Goal: Contribute content

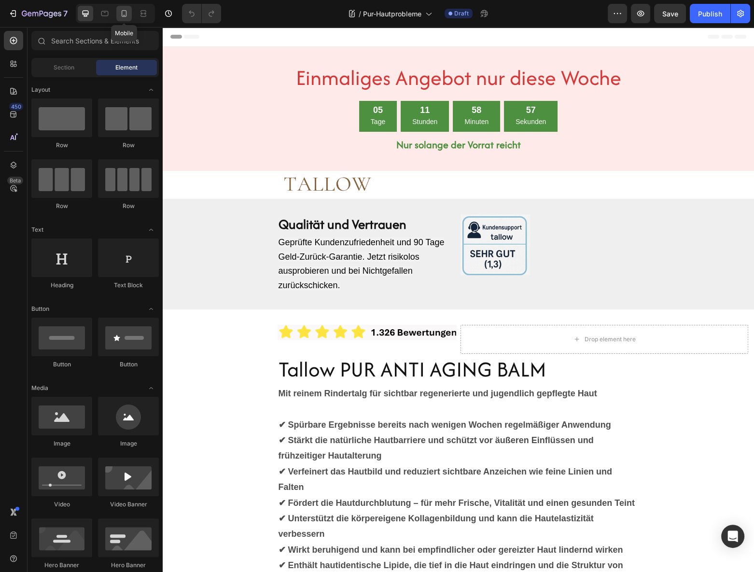
click at [122, 15] on icon at bounding box center [124, 13] width 5 height 7
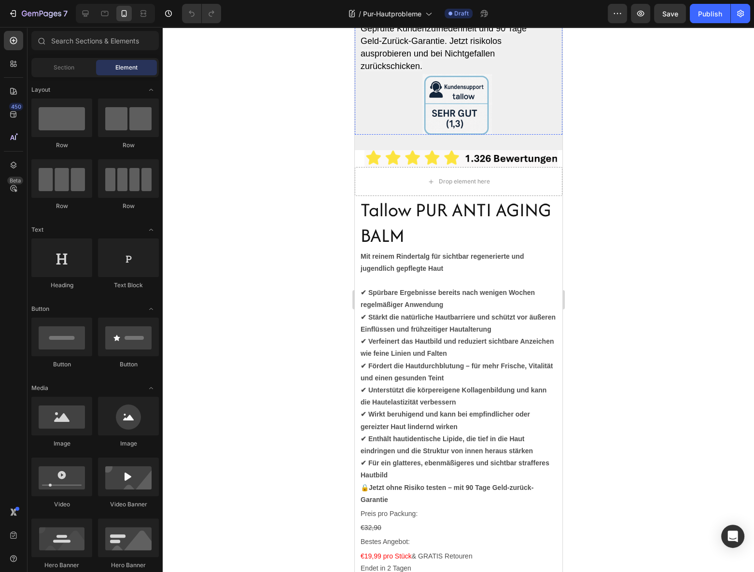
scroll to position [263, 0]
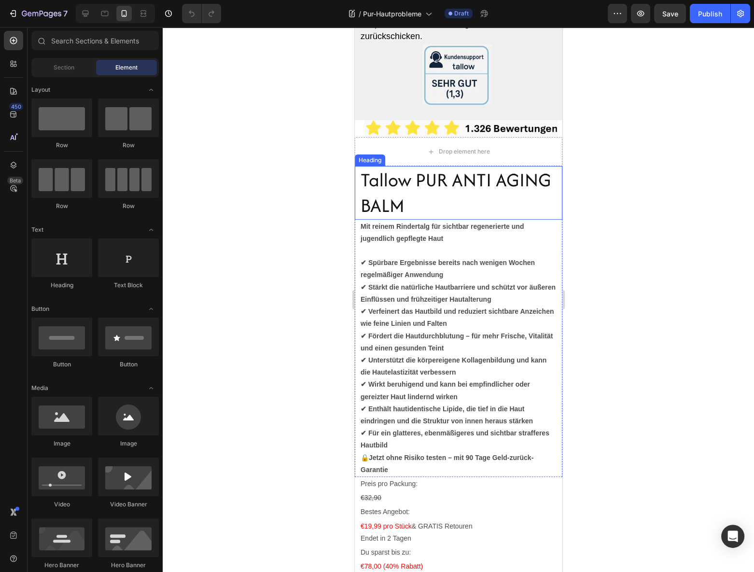
click at [463, 194] on h2 "Tallow PUR ANTI AGING BALM" at bounding box center [460, 193] width 203 height 54
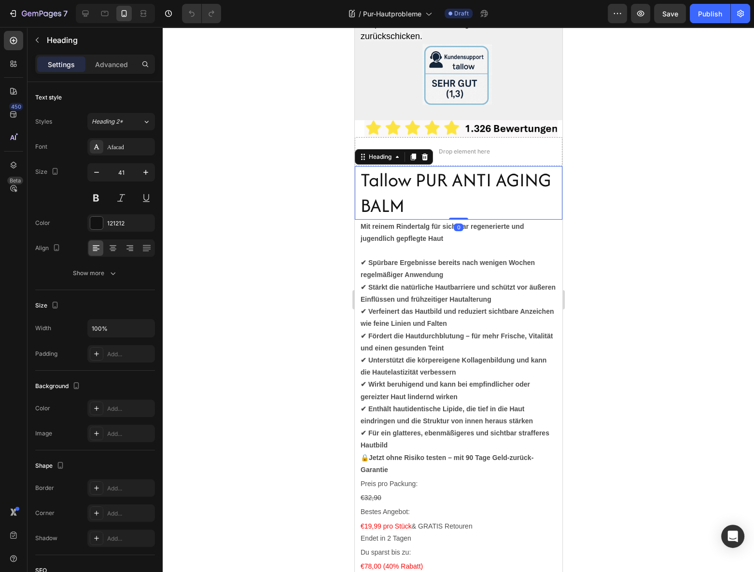
click at [469, 177] on h2 "Tallow PUR ANTI AGING BALM" at bounding box center [460, 193] width 203 height 54
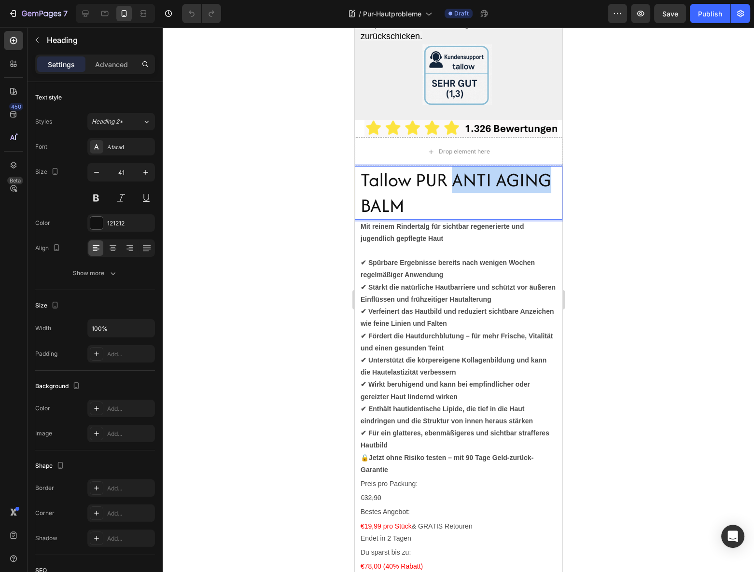
drag, startPoint x: 451, startPoint y: 176, endPoint x: 545, endPoint y: 177, distance: 94.2
click at [545, 177] on p "Tallow PUR ANTI AGING BALM" at bounding box center [460, 193] width 201 height 52
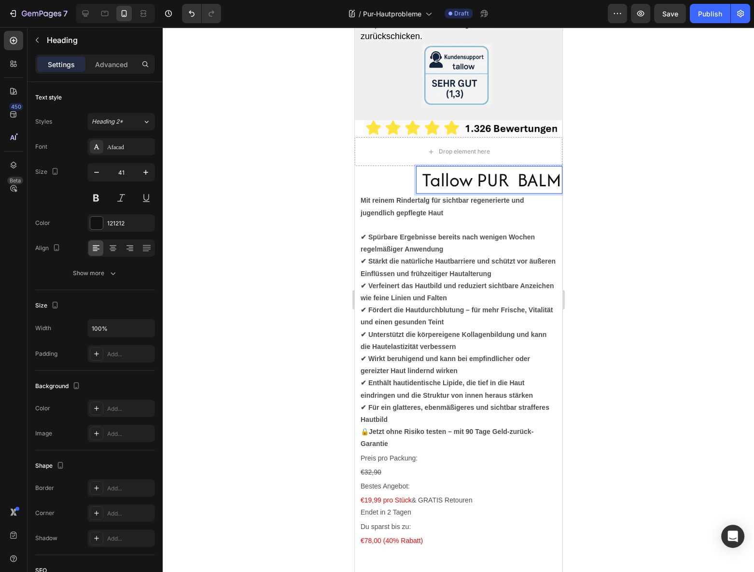
click at [476, 184] on p "Tallow PUR BALM" at bounding box center [492, 180] width 140 height 26
click at [629, 181] on div at bounding box center [459, 299] width 592 height 545
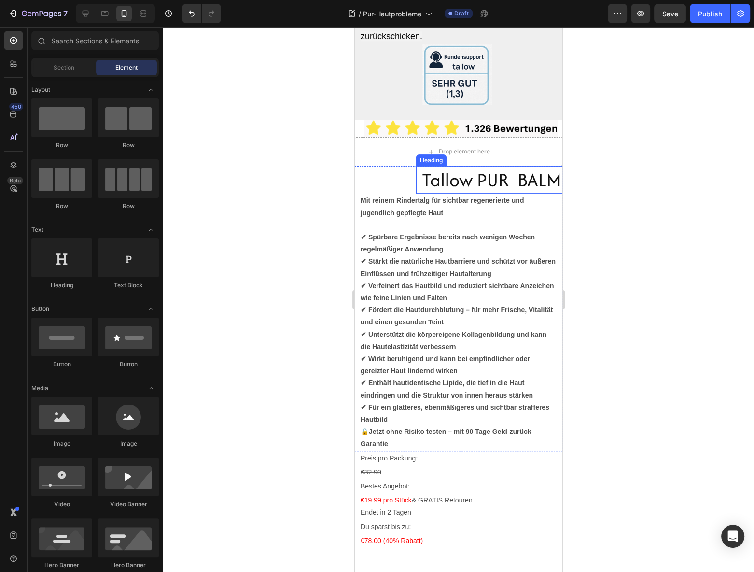
click at [500, 175] on p "Tallow PUR BALM" at bounding box center [492, 180] width 140 height 26
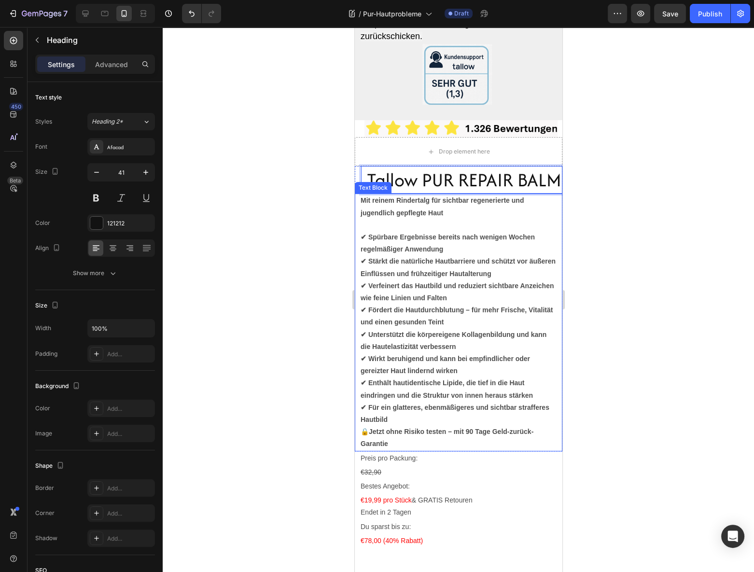
click at [447, 203] on strong "Mit reinem Rindertalg für sichtbar regenerierte und jugendlich gepflegte Haut" at bounding box center [441, 207] width 163 height 20
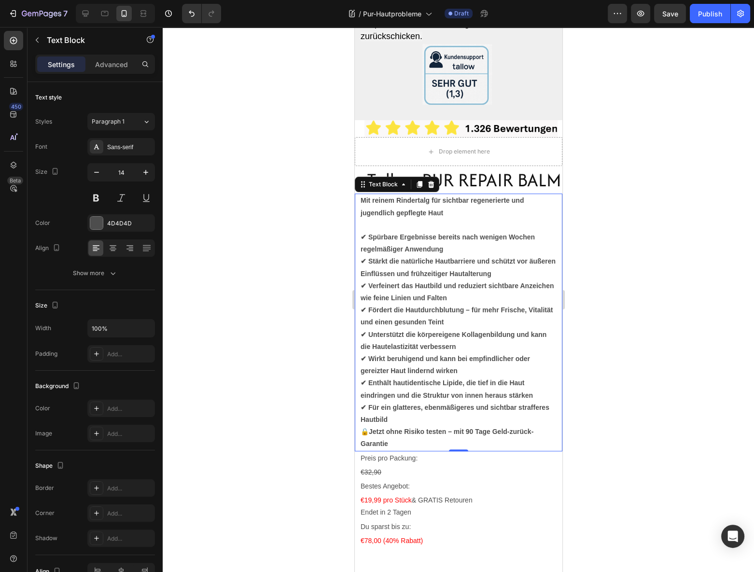
click at [450, 396] on strong "✔ Enthält hautidentische Lipide, die tief in die Haut eindringen und die Strukt…" at bounding box center [446, 389] width 172 height 20
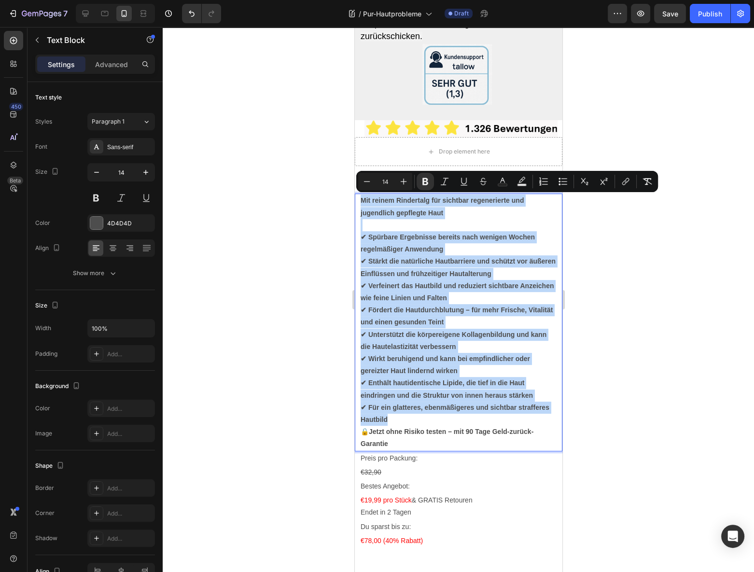
drag, startPoint x: 393, startPoint y: 415, endPoint x: 704, endPoint y: 229, distance: 362.3
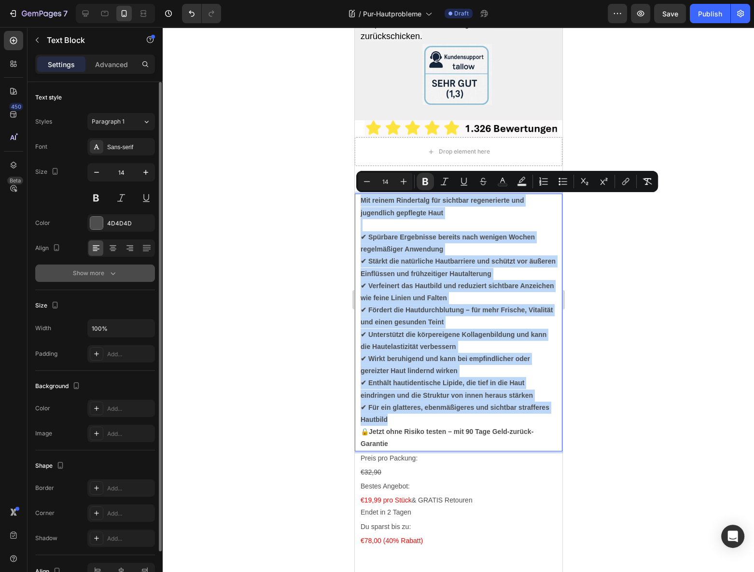
copy div "Mit reinem Rindertalg für sichtbar regenerierte und jugendlich gepflegte Haut ✔…"
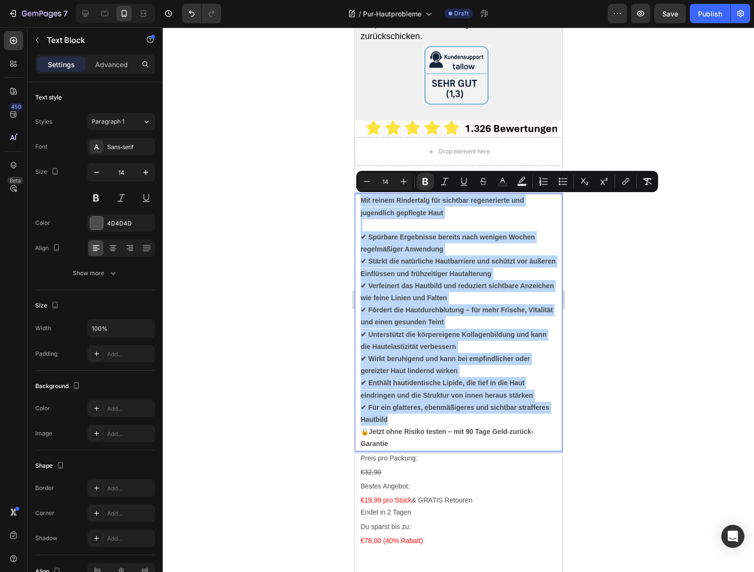
click at [546, 353] on p "✔ Spürbare Ergebnisse bereits nach wenigen Wochen regelmäßiger Anwendung ✔ Stär…" at bounding box center [458, 322] width 196 height 207
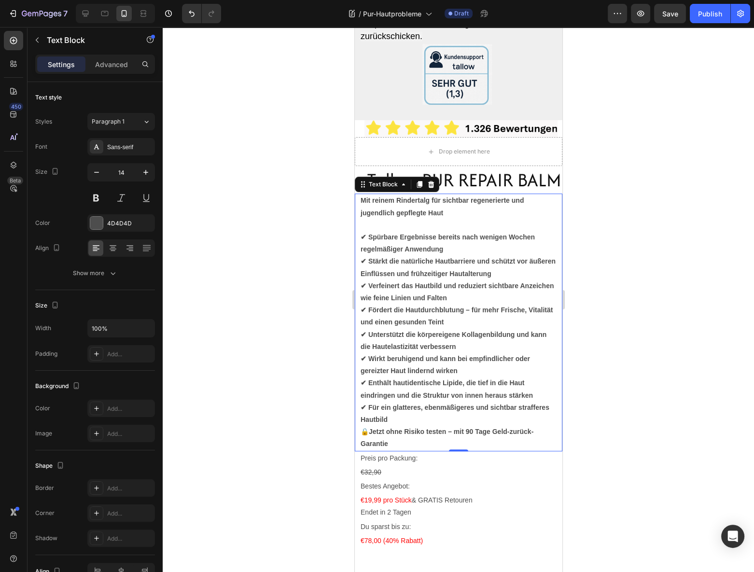
click at [422, 214] on strong "Mit reinem Rindertalg für sichtbar regenerierte und jugendlich gepflegte Haut" at bounding box center [441, 207] width 163 height 20
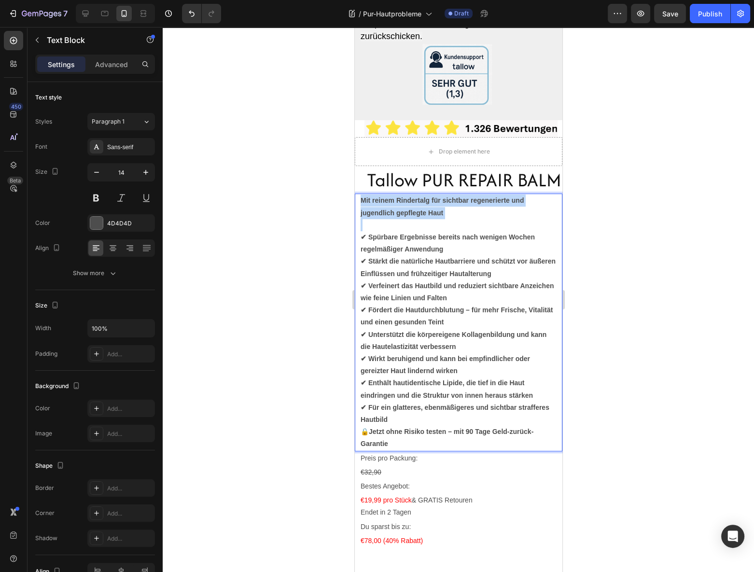
click at [422, 214] on strong "Mit reinem Rindertalg für sichtbar regenerierte und jugendlich gepflegte Haut" at bounding box center [441, 207] width 163 height 20
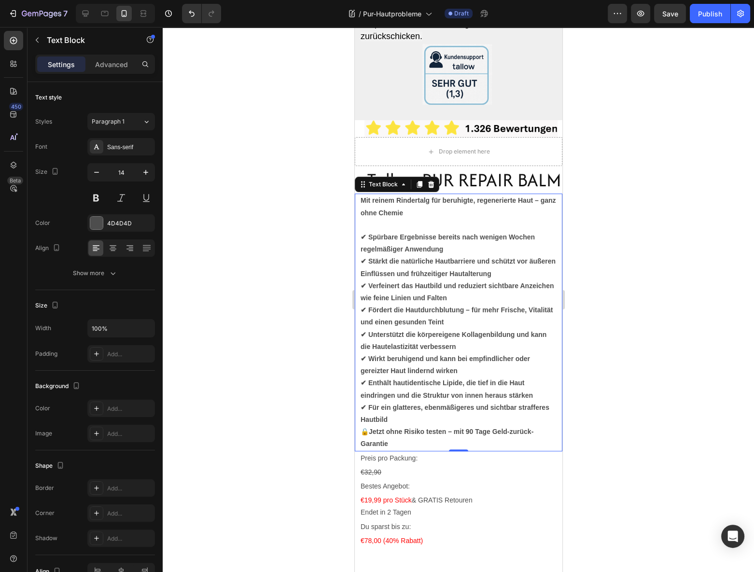
click at [408, 409] on strong "✔ Für ein glatteres, ebenmäßigeres und sichtbar strafferes Hautbild" at bounding box center [454, 414] width 189 height 20
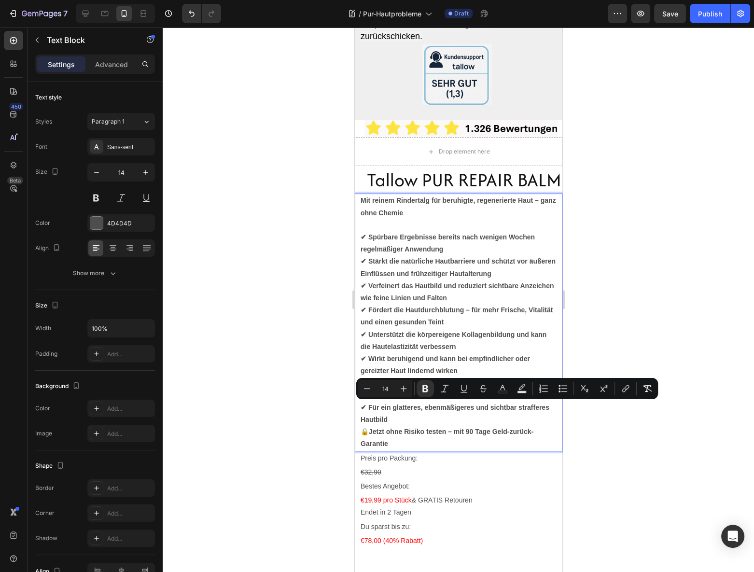
click at [398, 420] on p "✔ Spürbare Ergebnisse bereits nach wenigen Wochen regelmäßiger Anwendung ✔ Stär…" at bounding box center [458, 322] width 196 height 207
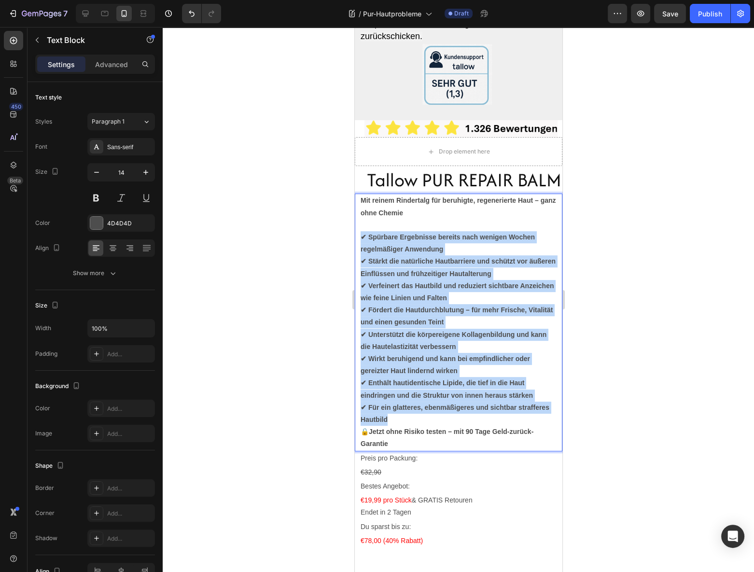
drag, startPoint x: 387, startPoint y: 403, endPoint x: 704, endPoint y: 263, distance: 346.4
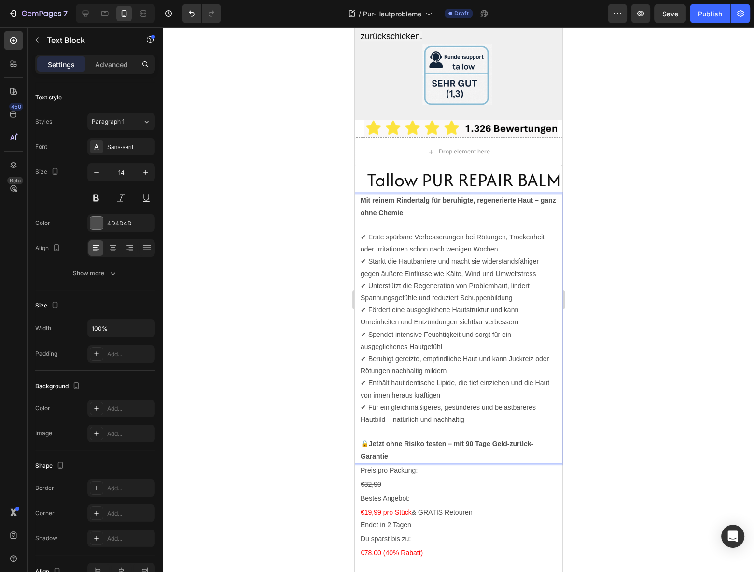
click at [466, 416] on p "✔ Erste spürbare Verbesserungen bei Rötungen, Trockenheit oder Irritationen sch…" at bounding box center [458, 322] width 196 height 207
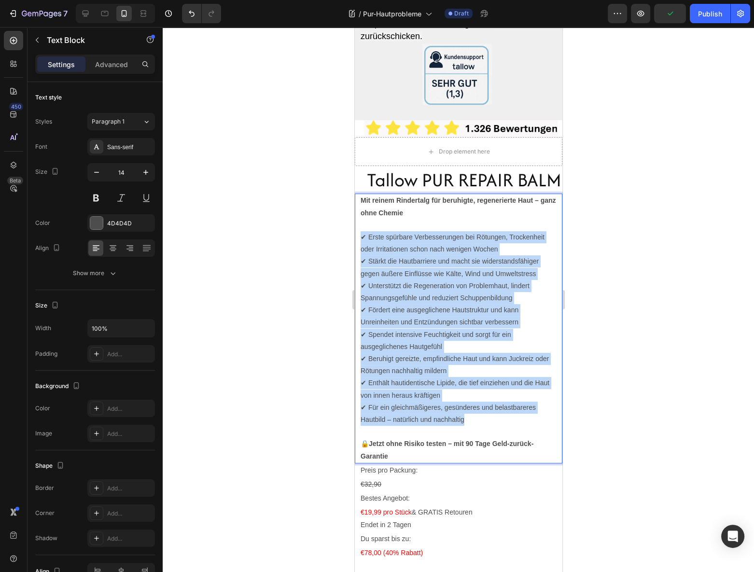
drag, startPoint x: 466, startPoint y: 417, endPoint x: 355, endPoint y: 241, distance: 207.7
click at [355, 241] on div "Mit reinem Rindertalg für beruhigte, regenerierte Haut – ganz ohne Chemie ✔ Ers…" at bounding box center [458, 328] width 208 height 269
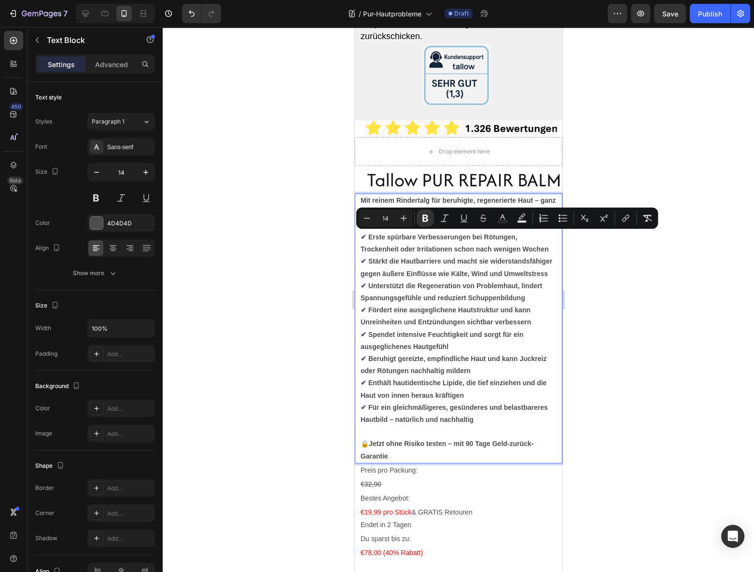
click at [499, 281] on p "✔ Erste spürbare Verbesserungen bei Rötungen, Trockenheit oder Irritationen sch…" at bounding box center [458, 322] width 196 height 207
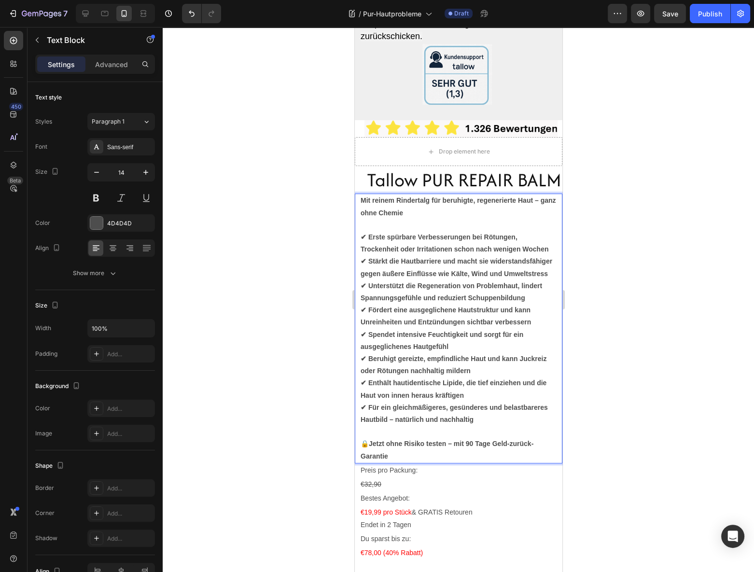
click at [524, 249] on strong "✔ Erste spürbare Verbesserungen bei Rötungen, Trockenheit oder Irritationen sch…" at bounding box center [454, 243] width 188 height 20
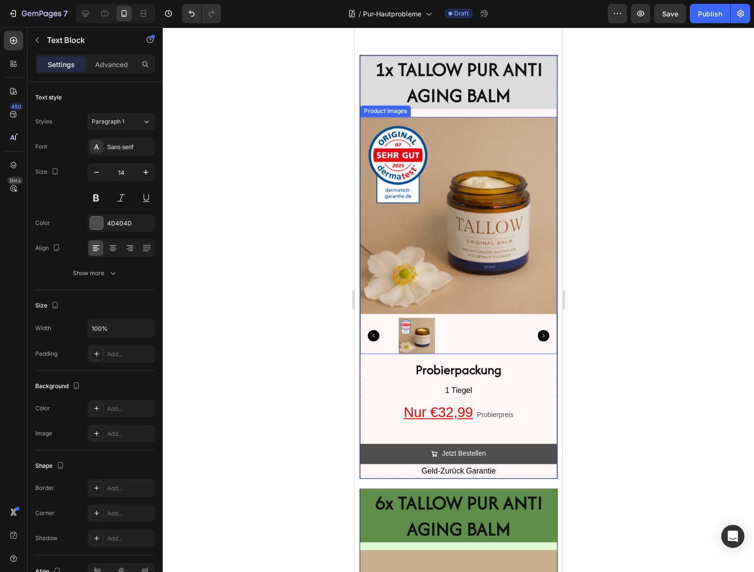
scroll to position [1580, 0]
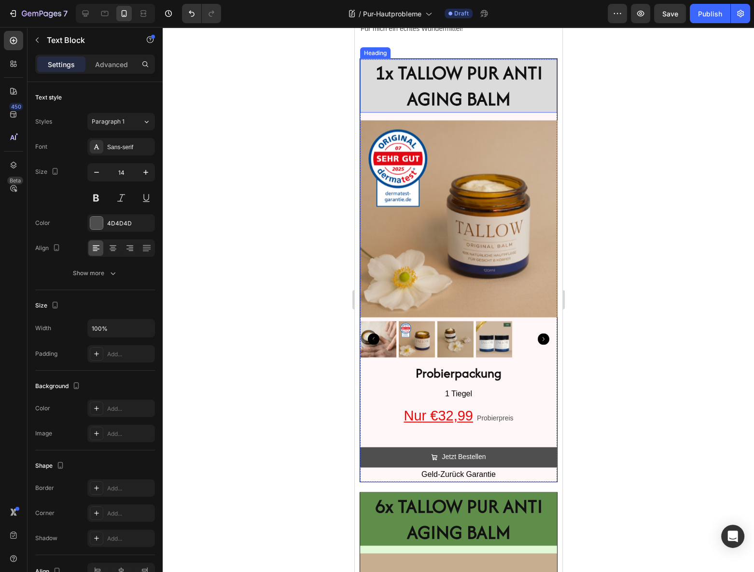
click at [478, 112] on strong "1x TALLOW PUR ANTI AGING BALM" at bounding box center [459, 85] width 168 height 52
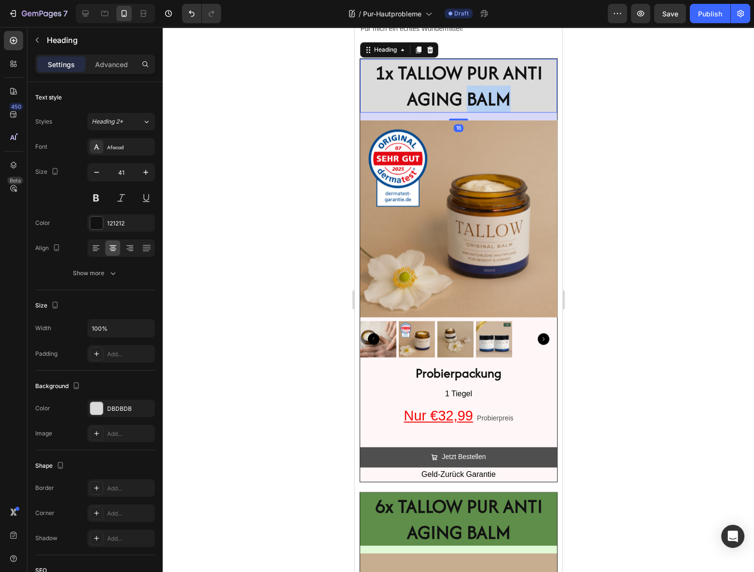
click at [478, 112] on strong "1x TALLOW PUR ANTI AGING BALM" at bounding box center [459, 85] width 168 height 52
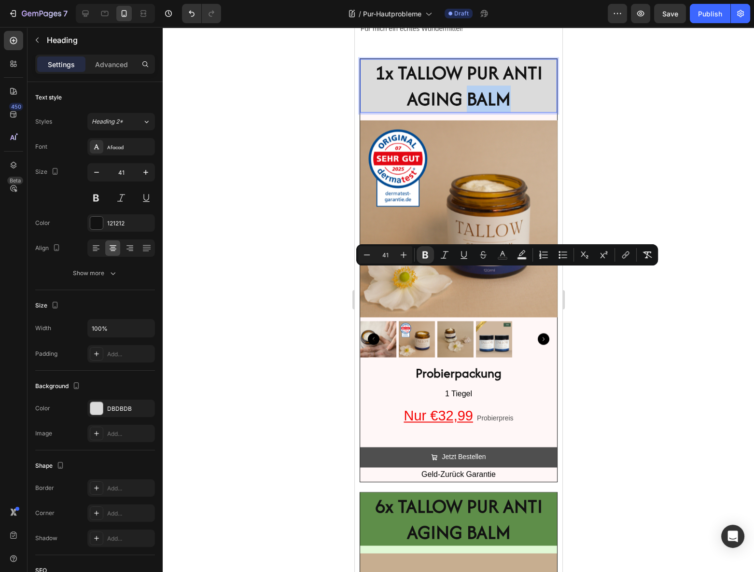
click at [476, 112] on strong "1x TALLOW PUR ANTI AGING BALM" at bounding box center [459, 85] width 168 height 52
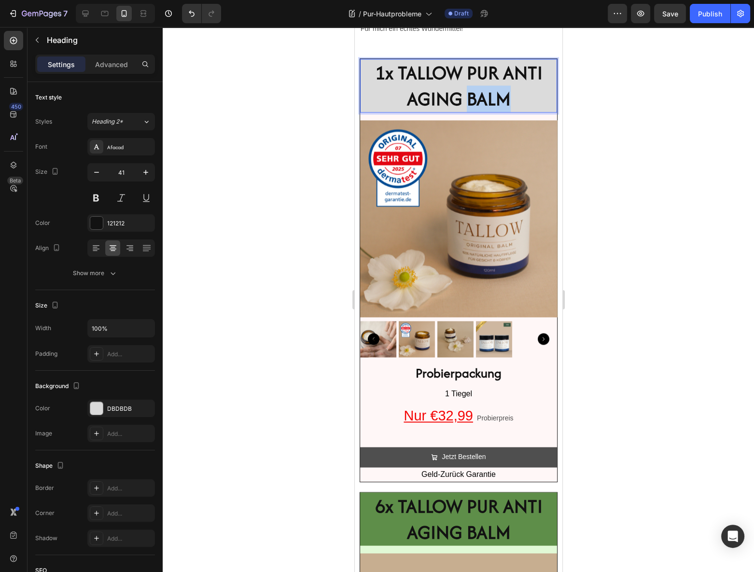
click at [476, 112] on strong "1x TALLOW PUR ANTI AGING BALM" at bounding box center [459, 85] width 168 height 52
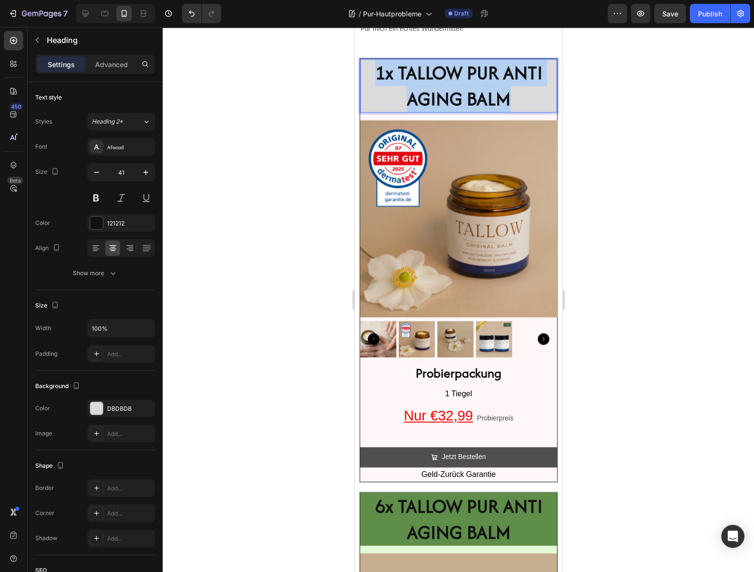
click at [476, 112] on strong "1x TALLOW PUR ANTI AGING BALM" at bounding box center [459, 85] width 168 height 52
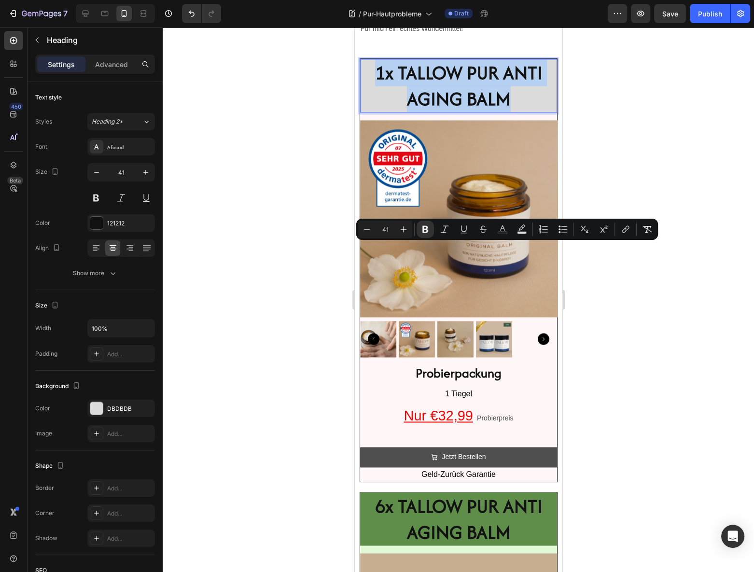
click at [483, 112] on strong "1x TALLOW PUR ANTI AGING BALM" at bounding box center [459, 85] width 168 height 52
drag, startPoint x: 501, startPoint y: 256, endPoint x: 460, endPoint y: 284, distance: 50.1
click at [460, 112] on strong "1x TALLOW PUR ANTI AGING BALM" at bounding box center [459, 85] width 168 height 52
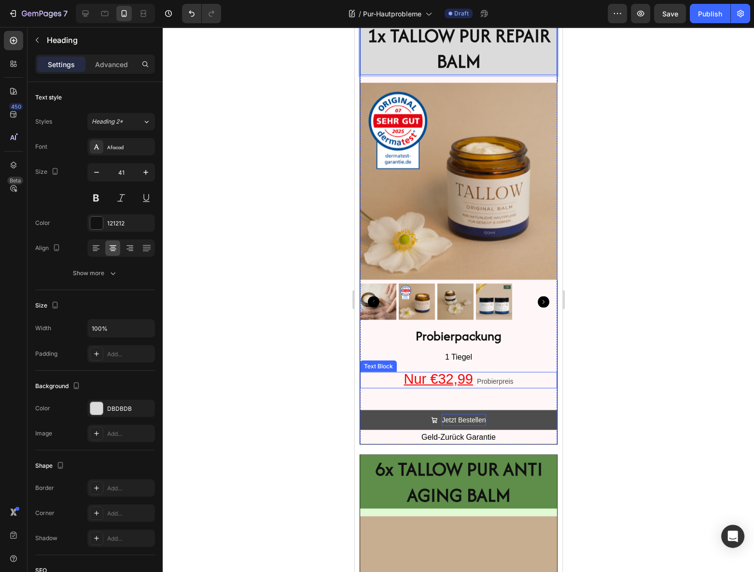
scroll to position [1844, 0]
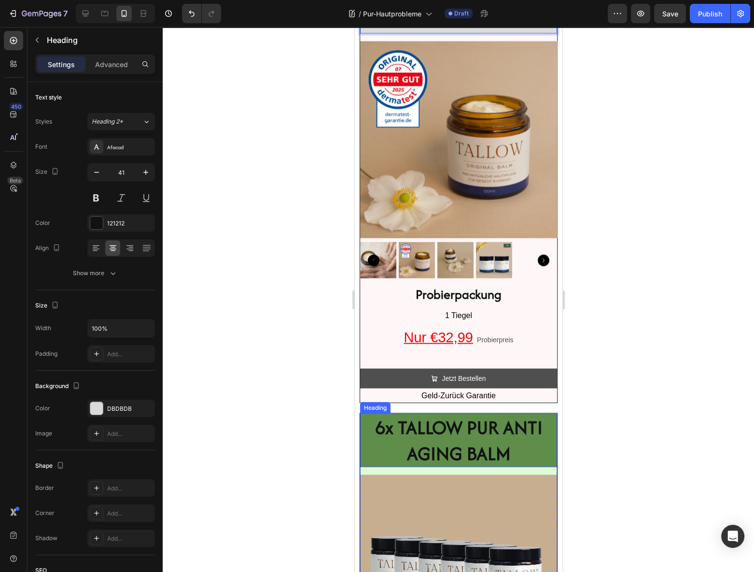
click at [509, 419] on strong "6x TALLOW PUR ANTI AGING BALM" at bounding box center [459, 440] width 168 height 52
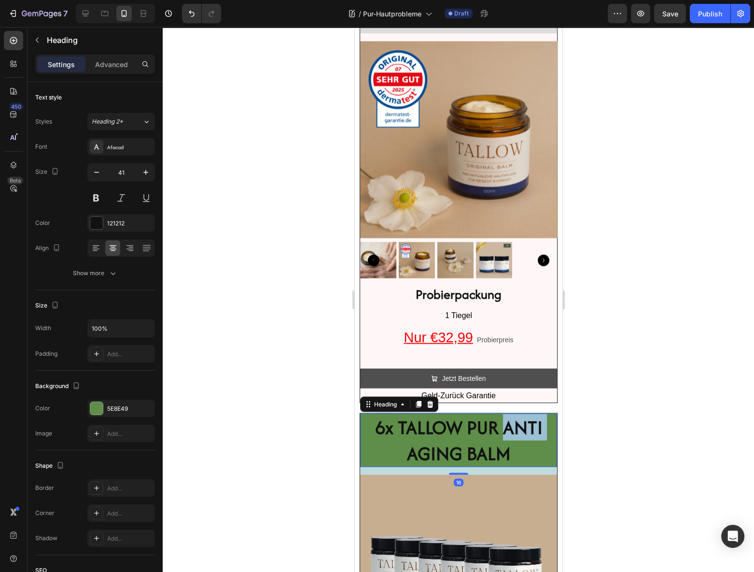
click at [501, 420] on strong "6x TALLOW PUR ANTI AGING BALM" at bounding box center [459, 440] width 168 height 52
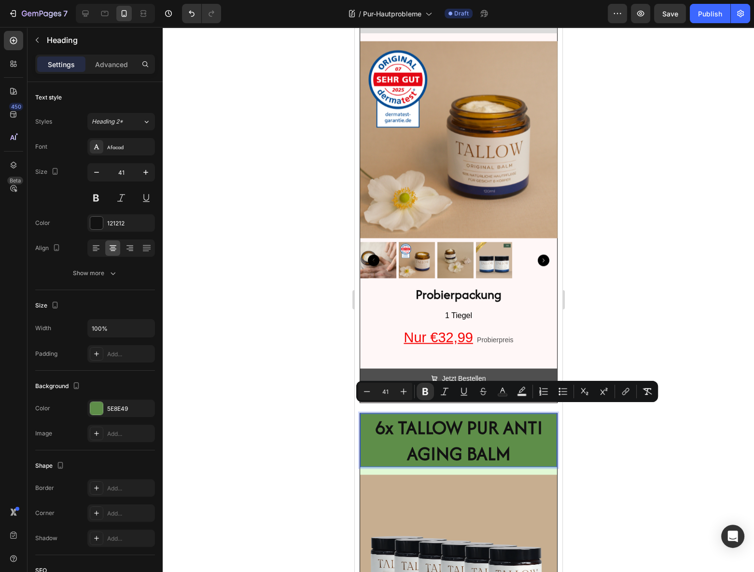
click at [458, 445] on strong "6x TALLOW PUR ANTI AGING BALM" at bounding box center [459, 440] width 168 height 52
drag, startPoint x: 458, startPoint y: 445, endPoint x: 503, endPoint y: 424, distance: 49.5
click at [500, 424] on strong "6x TALLOW PUR ANTI AGING BALM" at bounding box center [459, 440] width 168 height 52
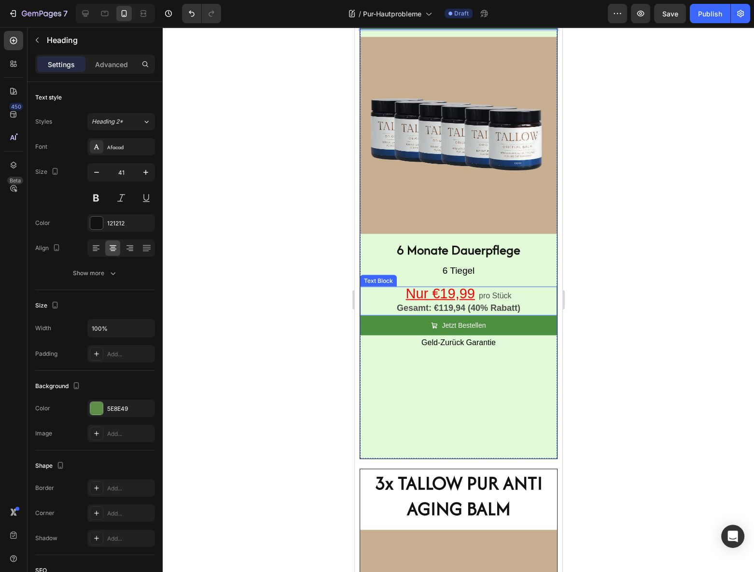
scroll to position [2283, 0]
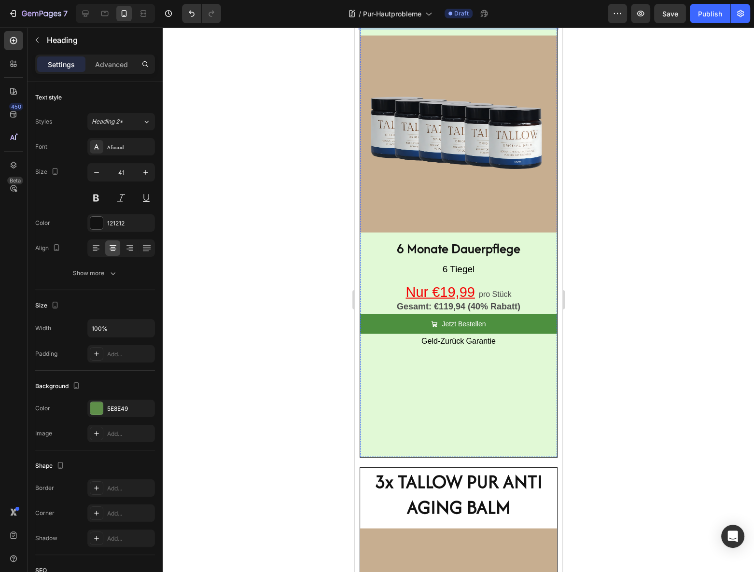
click at [440, 405] on div "Drop element here" at bounding box center [458, 431] width 197 height 52
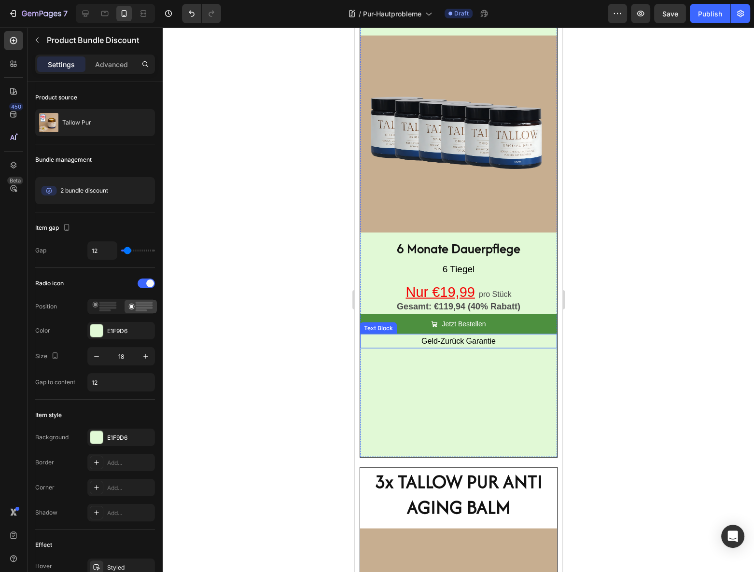
click at [503, 335] on p "Geld-Zurück Garantie" at bounding box center [458, 341] width 195 height 13
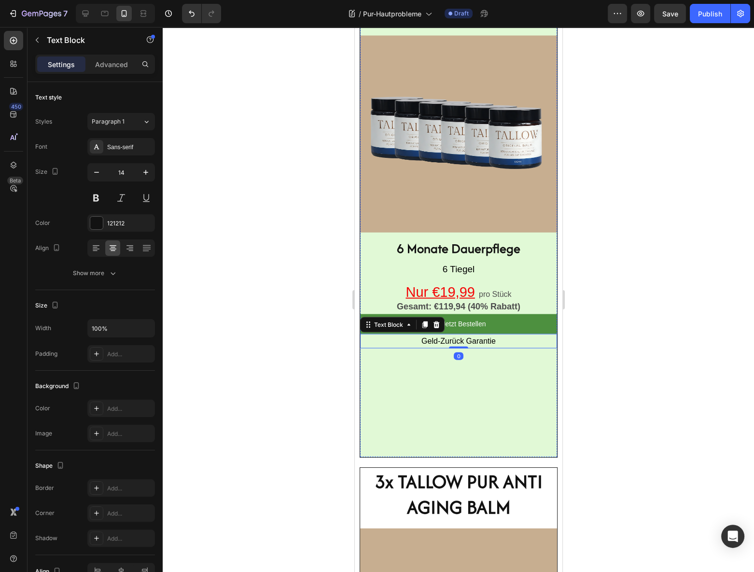
click at [455, 417] on div "Drop element here" at bounding box center [465, 431] width 167 height 29
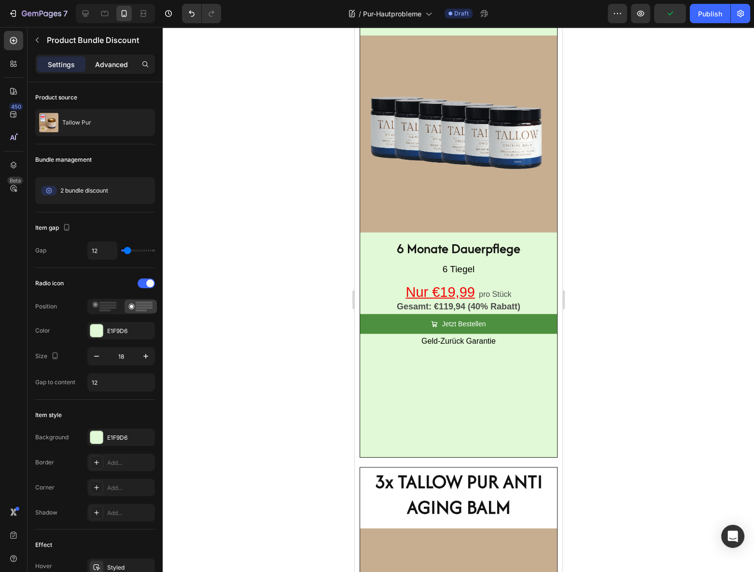
click at [111, 68] on p "Advanced" at bounding box center [111, 64] width 33 height 10
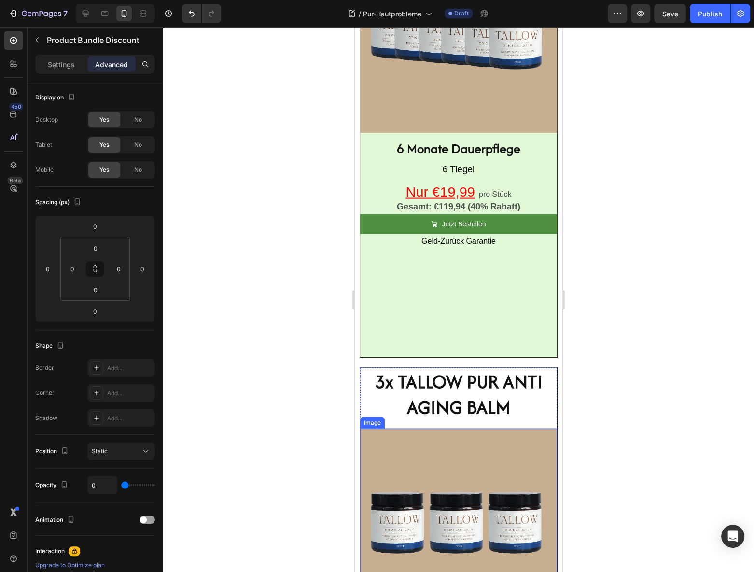
scroll to position [2414, 0]
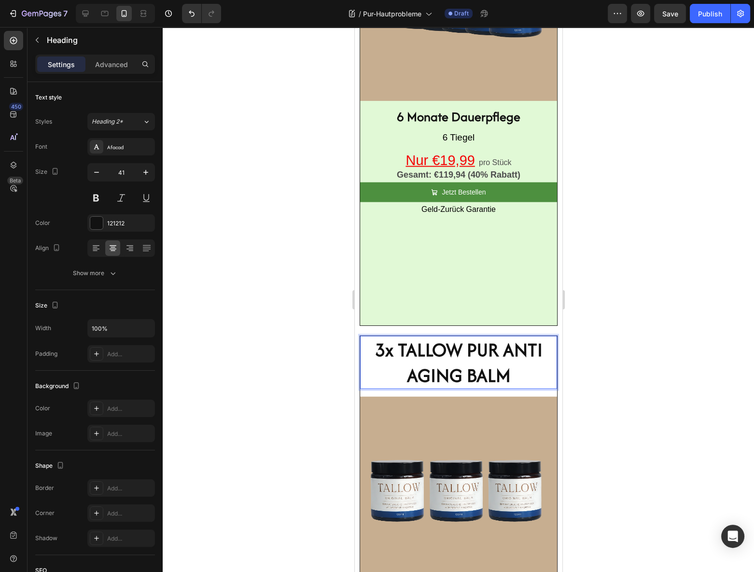
click at [501, 338] on strong "3x TALLOW PUR ANTI AGING BALM" at bounding box center [459, 363] width 168 height 52
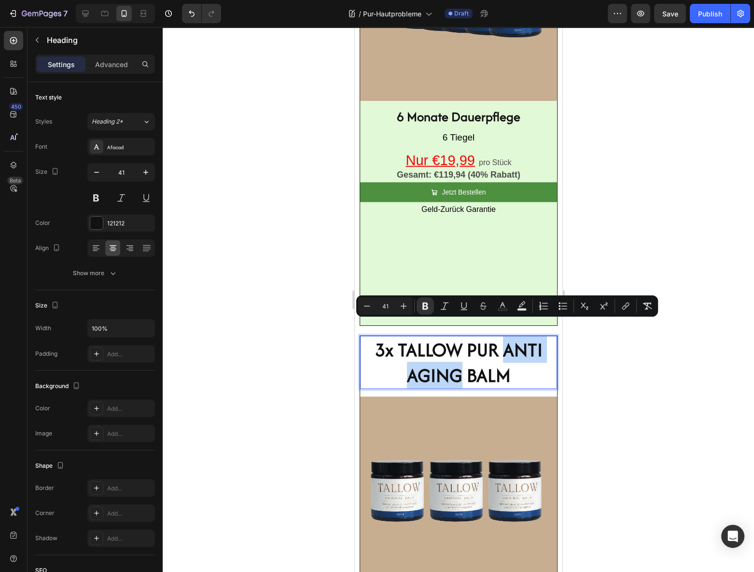
drag, startPoint x: 501, startPoint y: 338, endPoint x: 452, endPoint y: 363, distance: 55.3
click at [452, 363] on strong "3x TALLOW PUR ANTI AGING BALM" at bounding box center [459, 363] width 168 height 52
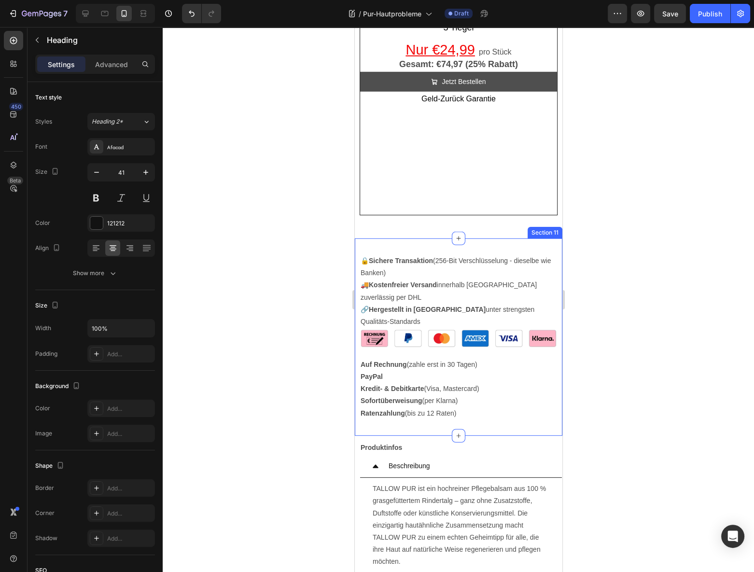
scroll to position [3029, 0]
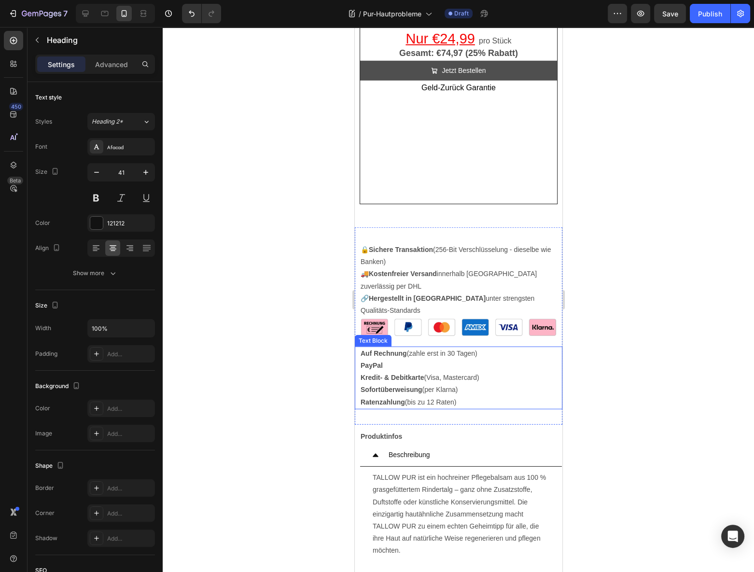
click at [470, 348] on p "Auf Rechnung (zahle erst in 30 Tagen)" at bounding box center [460, 354] width 201 height 12
click at [475, 348] on p "Auf Rechnung (zahle erst in 30 Tagen)" at bounding box center [460, 354] width 201 height 12
drag, startPoint x: 476, startPoint y: 328, endPoint x: 413, endPoint y: 329, distance: 63.3
click at [411, 348] on p "Auf Rechnung (zahle erst in 30 Tagen)" at bounding box center [460, 354] width 201 height 12
click at [468, 396] on p "Ratenzahlung (bis zu 12 Raten)" at bounding box center [460, 402] width 201 height 12
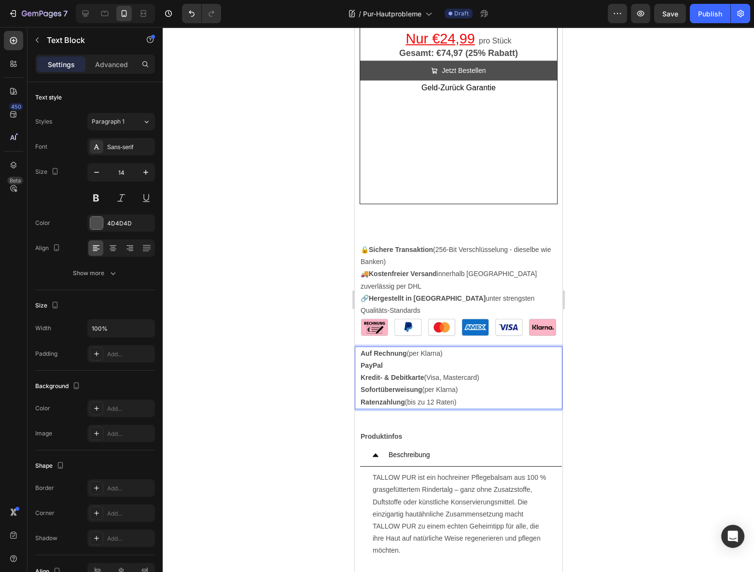
drag, startPoint x: 435, startPoint y: 375, endPoint x: 353, endPoint y: 372, distance: 82.1
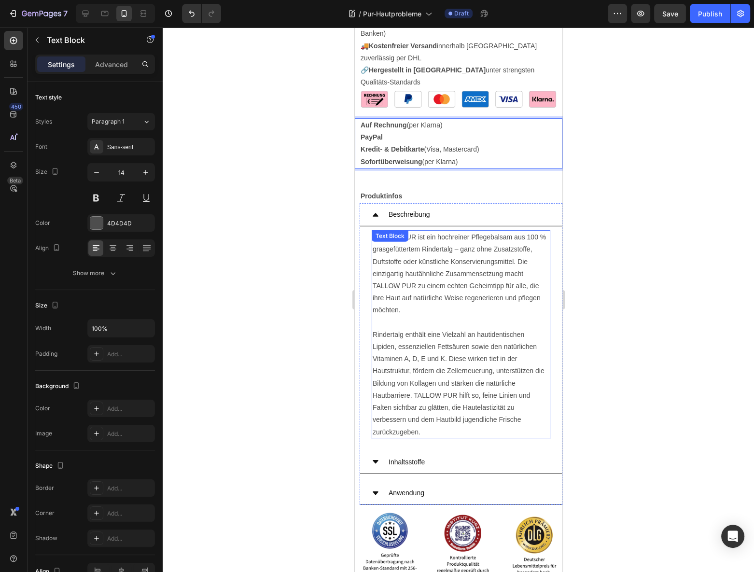
scroll to position [3248, 0]
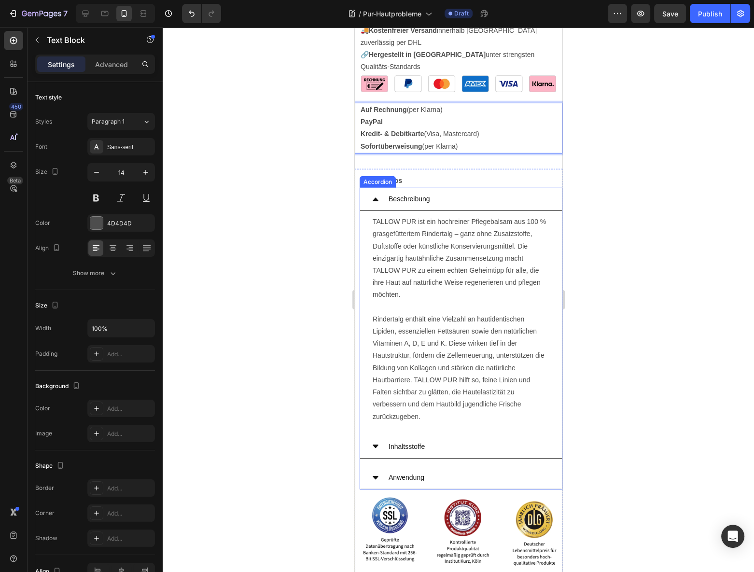
click at [430, 439] on div "Inhaltsstoffe" at bounding box center [468, 446] width 163 height 15
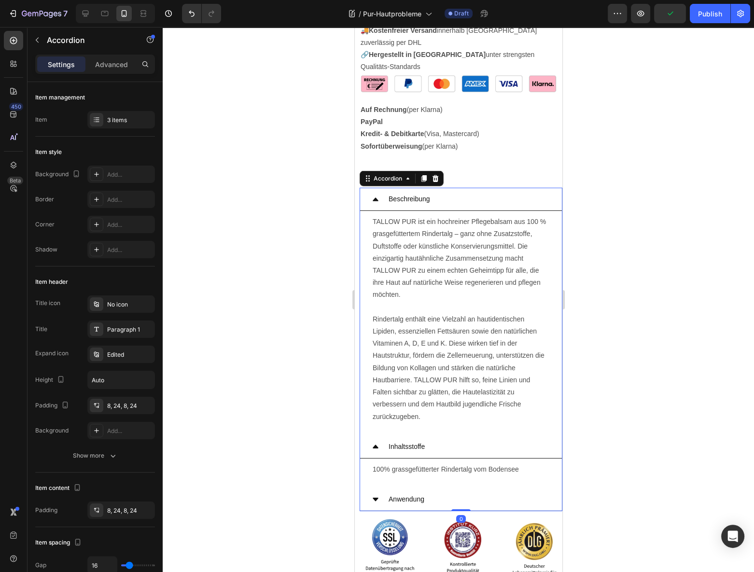
click at [410, 494] on p "Anwendung" at bounding box center [406, 500] width 36 height 12
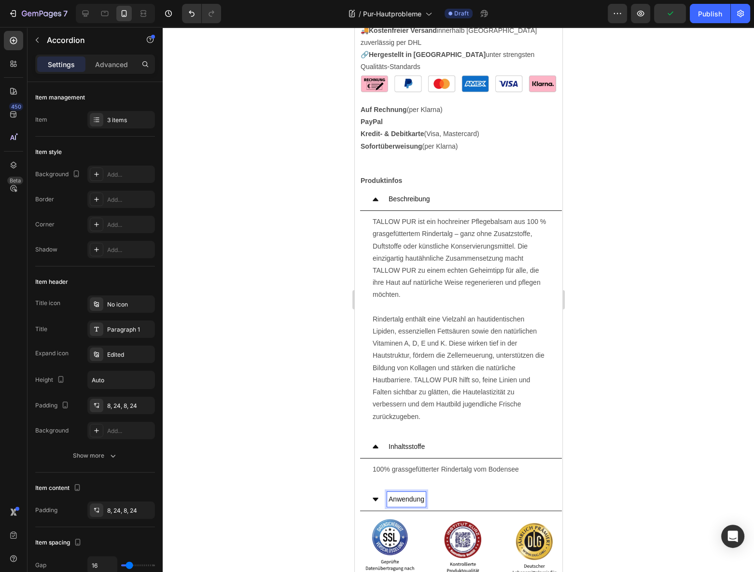
click at [373, 499] on icon at bounding box center [375, 500] width 8 height 8
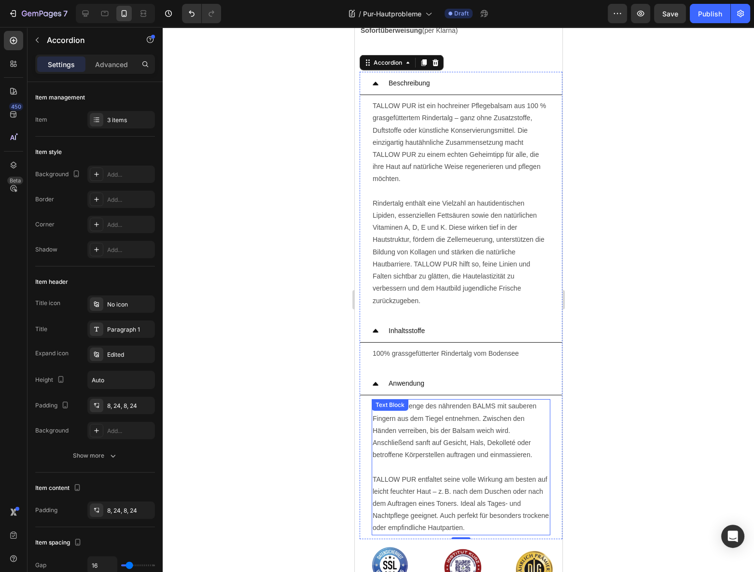
scroll to position [3380, 0]
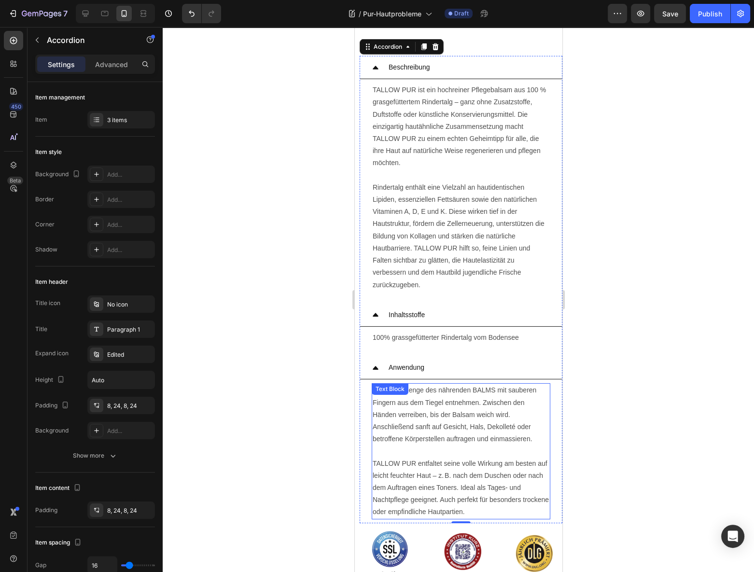
click at [400, 424] on p "ine kleine Menge des nährenden BALMS mit sauberen Fingern aus dem Tiegel entneh…" at bounding box center [460, 414] width 177 height 61
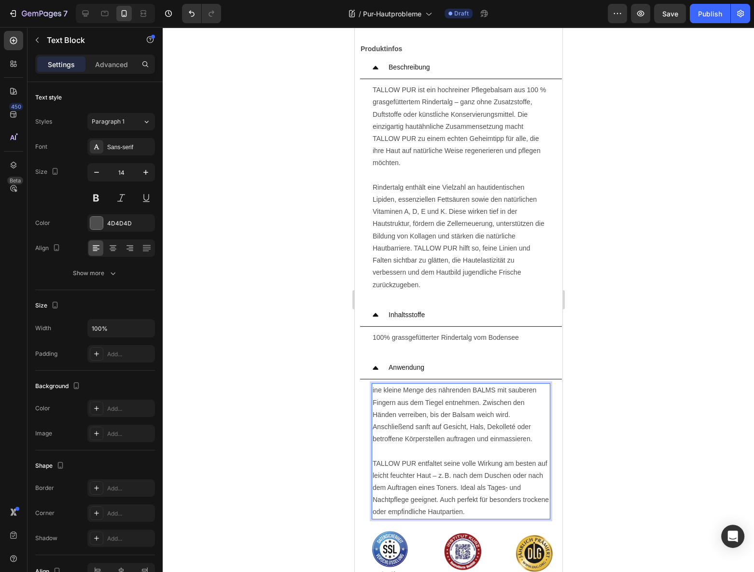
click at [382, 402] on p "ine kleine Menge des nährenden BALMS mit sauberen Fingern aus dem Tiegel entneh…" at bounding box center [460, 414] width 177 height 61
click at [371, 388] on div "ine kleine Menge des nährenden BALMS mit sauberen Fingern aus dem Tiegel entneh…" at bounding box center [460, 451] width 179 height 136
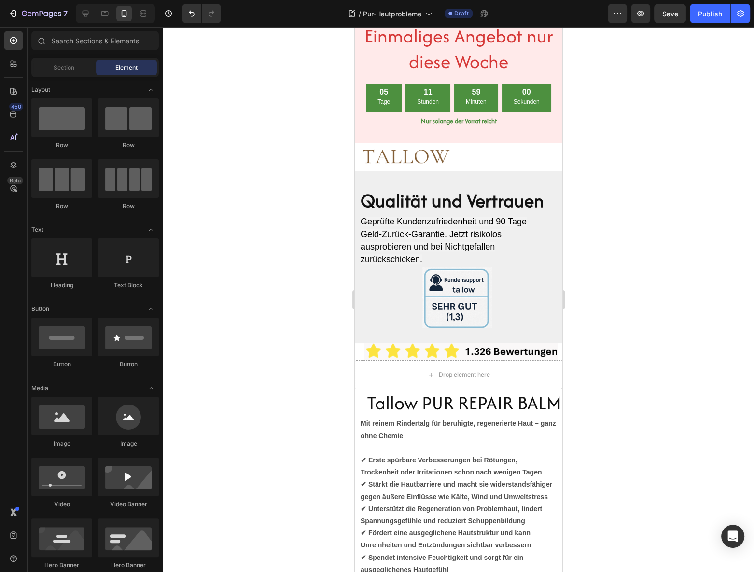
scroll to position [0, 0]
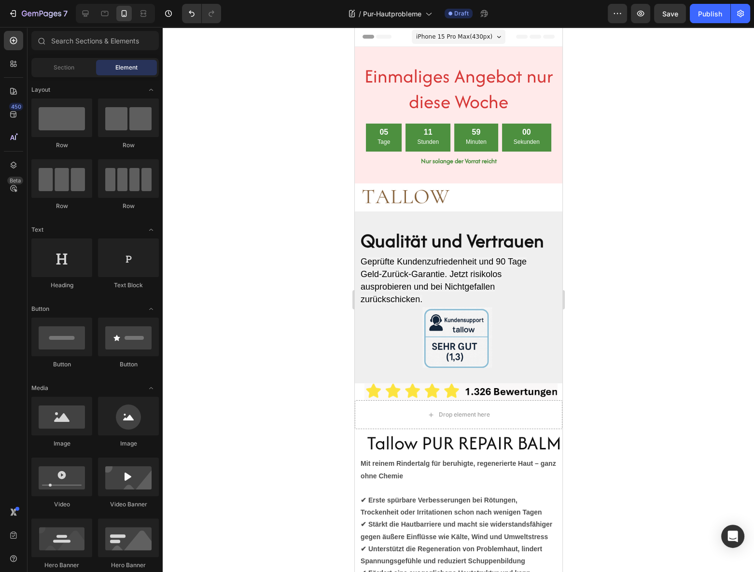
drag, startPoint x: 559, startPoint y: 491, endPoint x: 929, endPoint y: 32, distance: 589.6
click at [695, 13] on button "Publish" at bounding box center [710, 13] width 41 height 19
click at [485, 14] on button "button" at bounding box center [489, 13] width 19 height 19
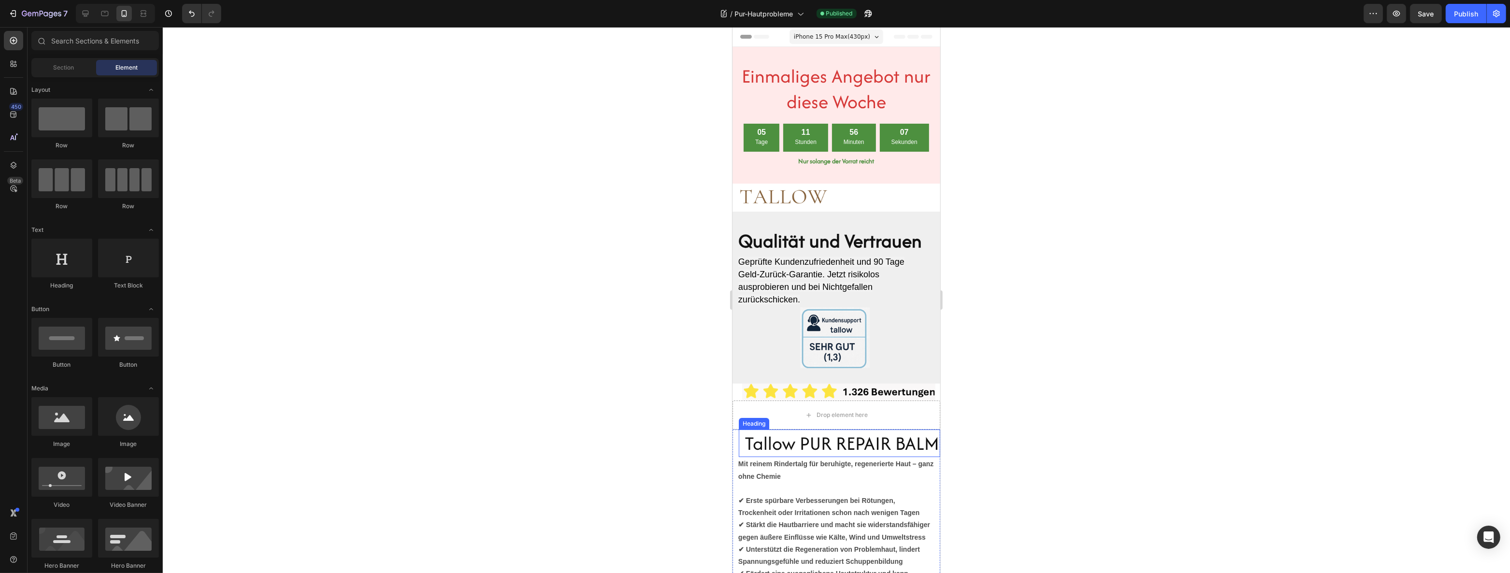
click at [754, 444] on h2 "Tallow PUR REPAIR BALM" at bounding box center [841, 443] width 197 height 28
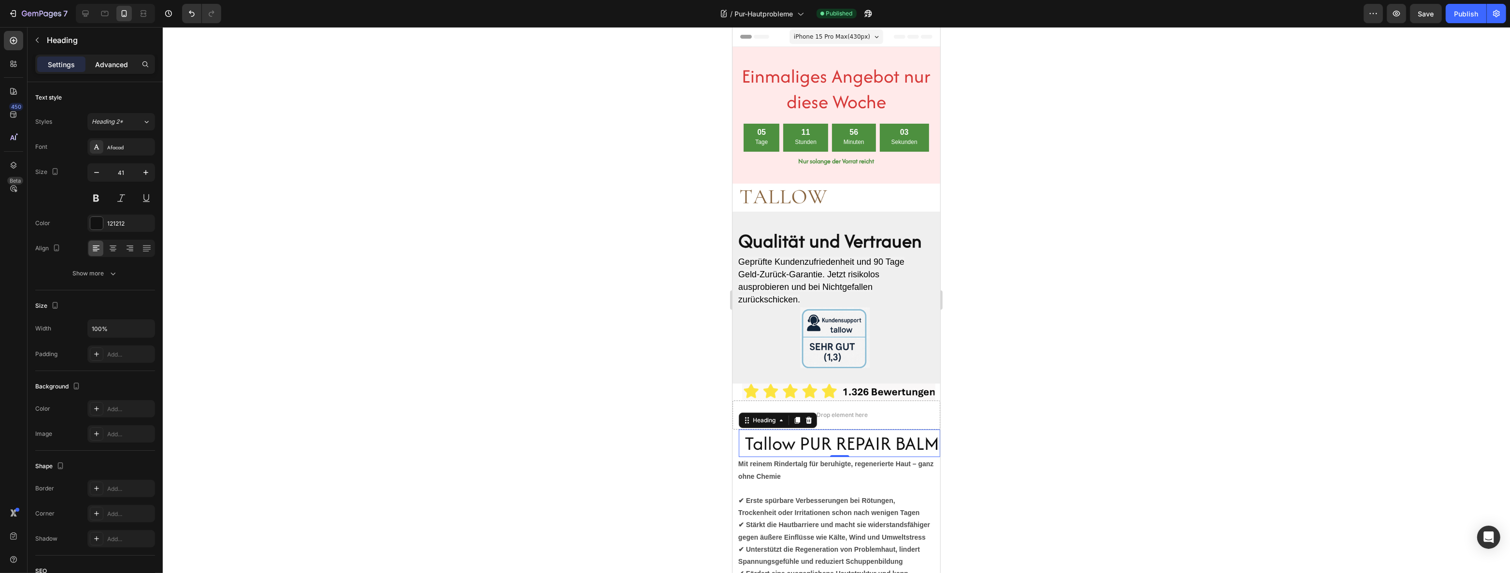
click at [116, 65] on p "Advanced" at bounding box center [111, 64] width 33 height 10
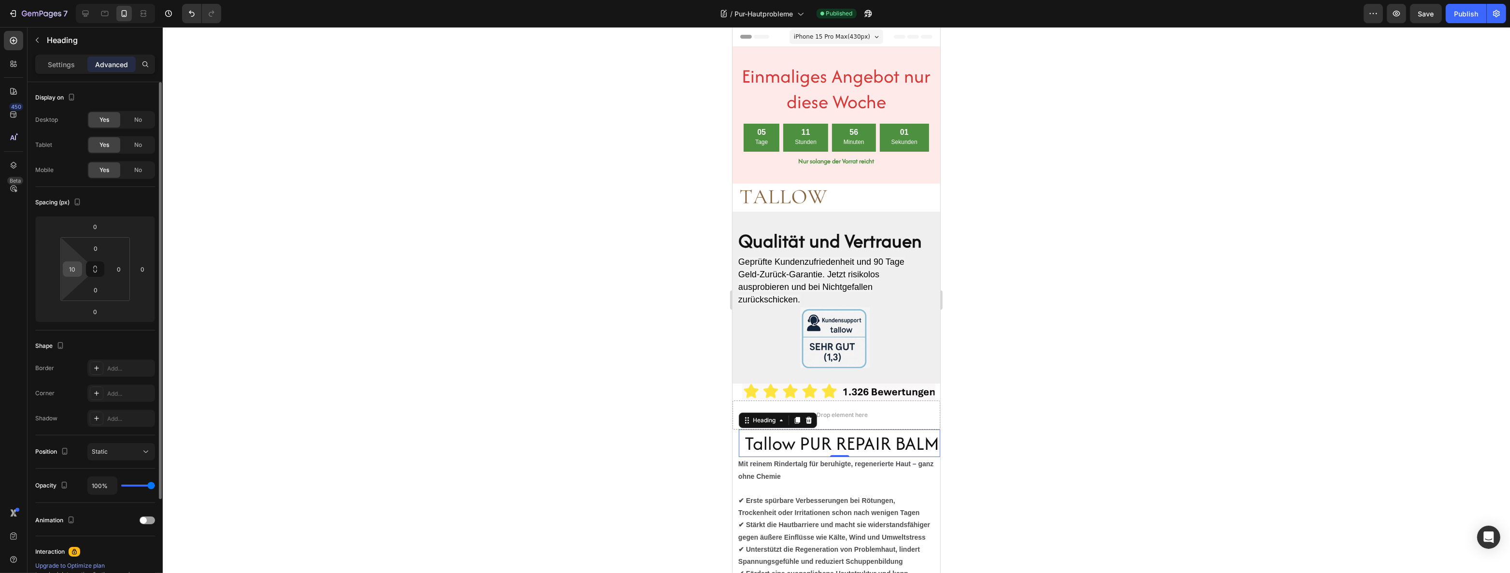
click at [77, 268] on input "10" at bounding box center [72, 269] width 14 height 14
type input "0"
click at [267, 308] on div at bounding box center [836, 300] width 1347 height 546
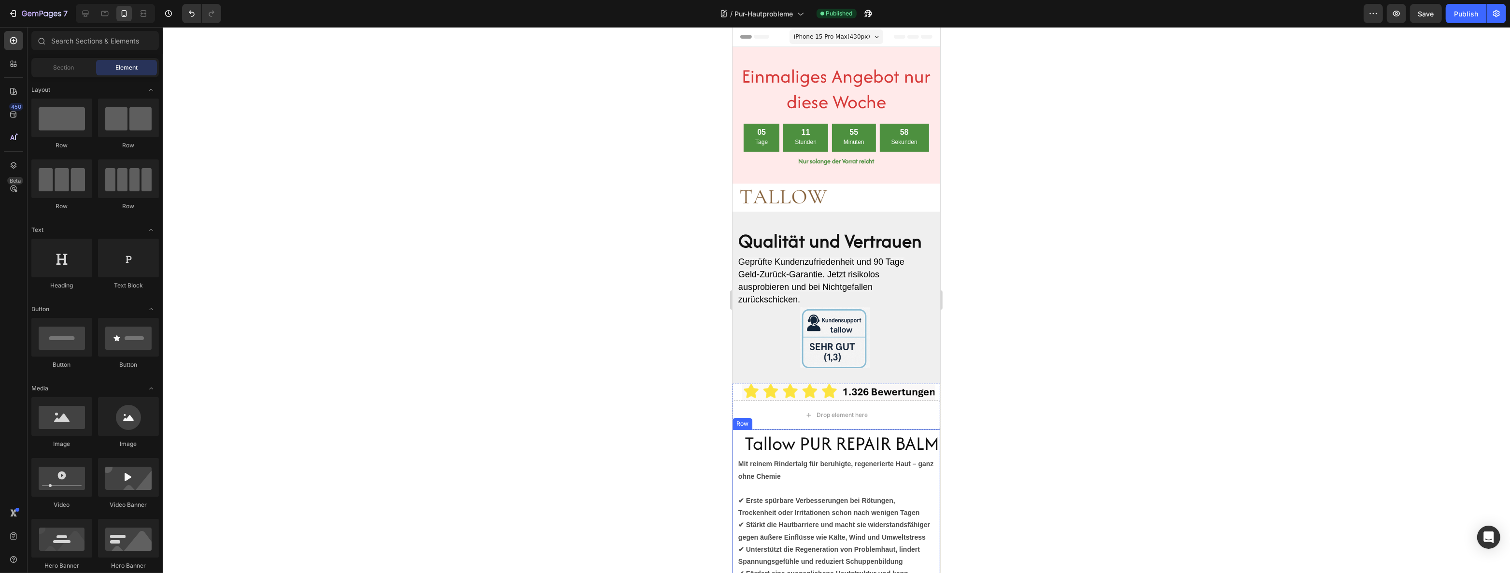
click at [754, 446] on h2 "Tallow PUR REPAIR BALM" at bounding box center [841, 443] width 197 height 28
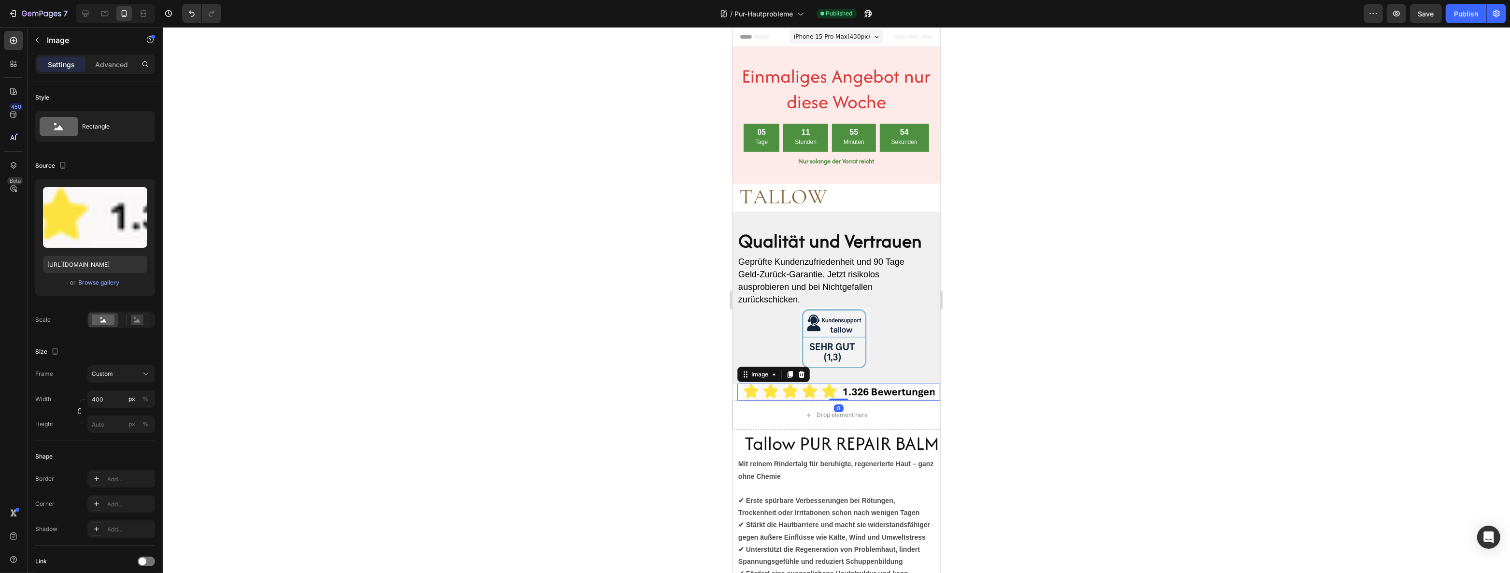
click at [754, 394] on img at bounding box center [838, 391] width 193 height 17
drag, startPoint x: 99, startPoint y: 63, endPoint x: 92, endPoint y: 62, distance: 6.8
click at [95, 60] on p "Advanced" at bounding box center [111, 64] width 33 height 10
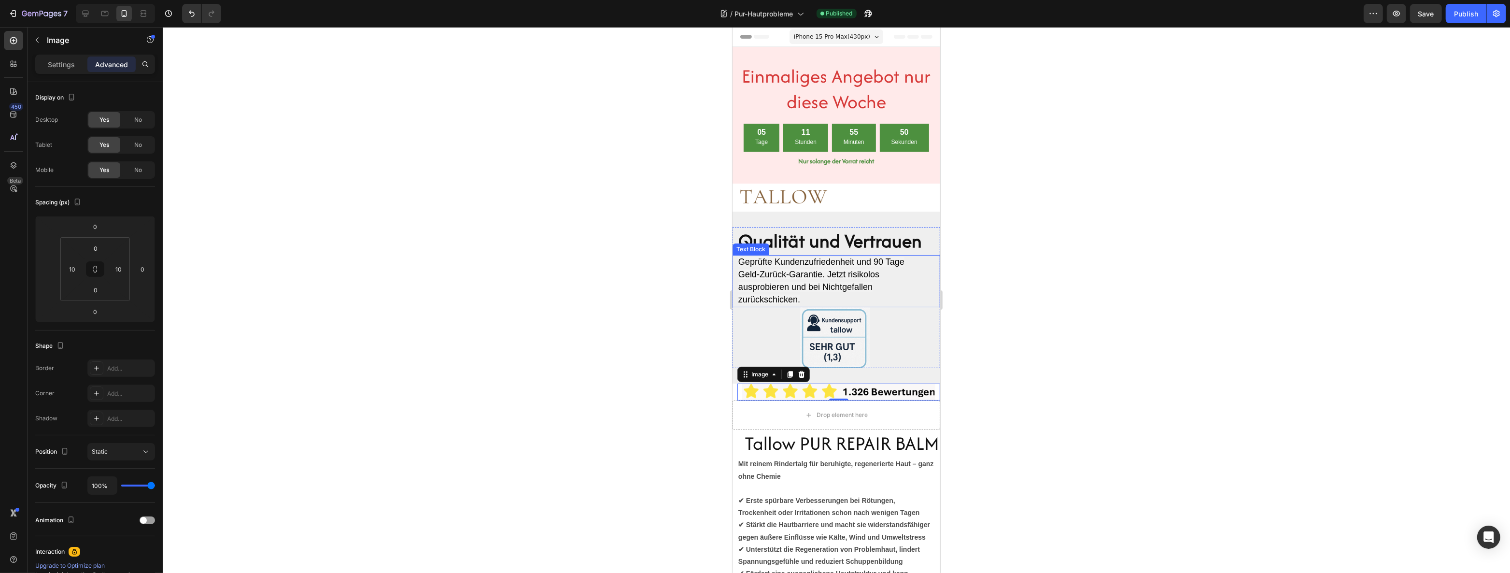
click at [754, 282] on span "ausprobieren und bei Nichtgefallen zurückschicken." at bounding box center [805, 293] width 134 height 22
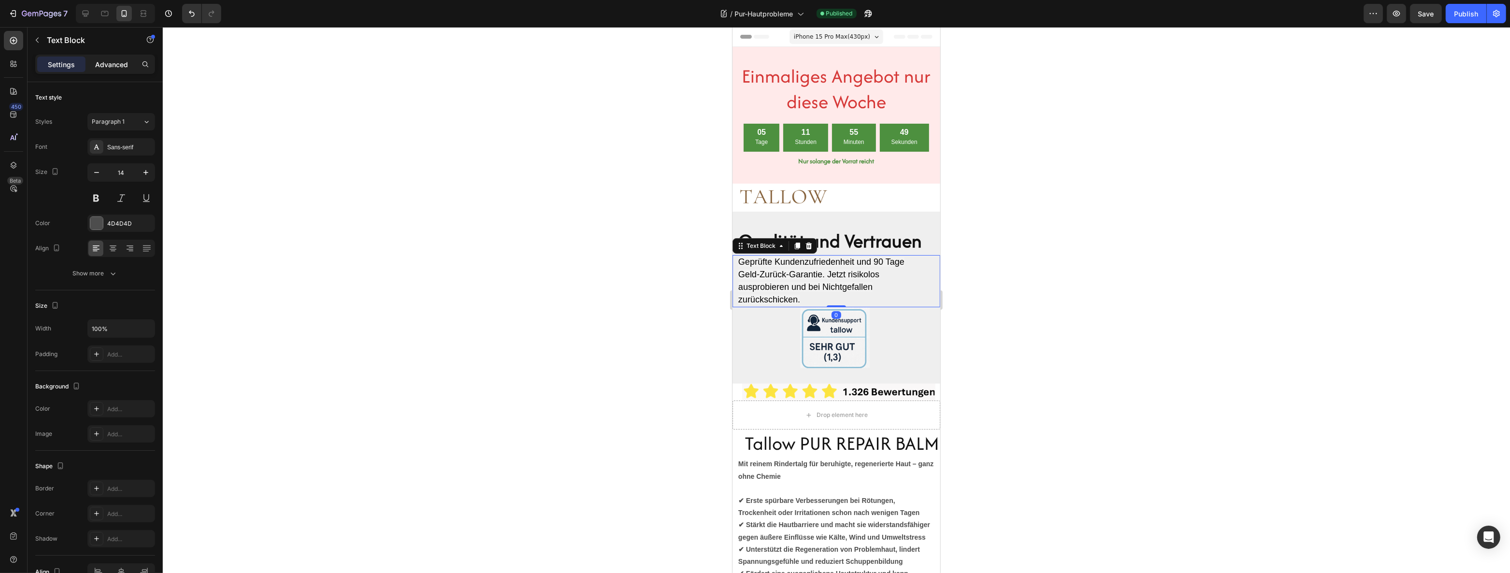
click at [117, 63] on p "Advanced" at bounding box center [111, 64] width 33 height 10
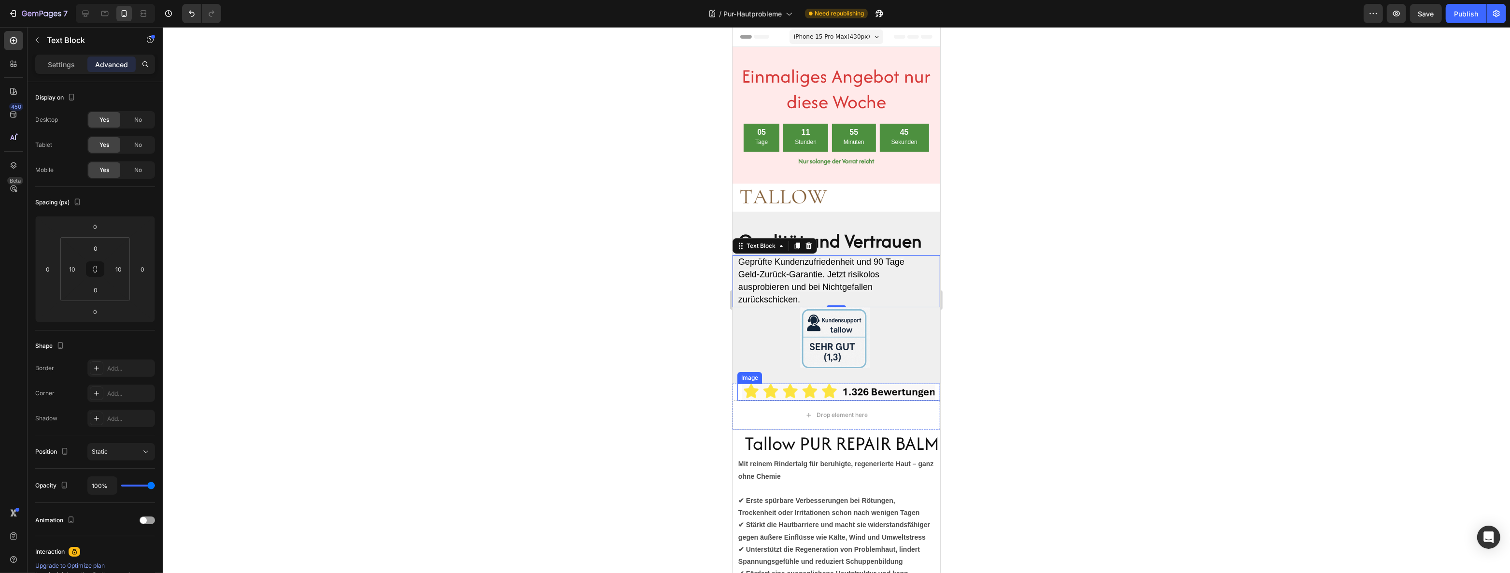
click at [754, 388] on img at bounding box center [838, 391] width 193 height 17
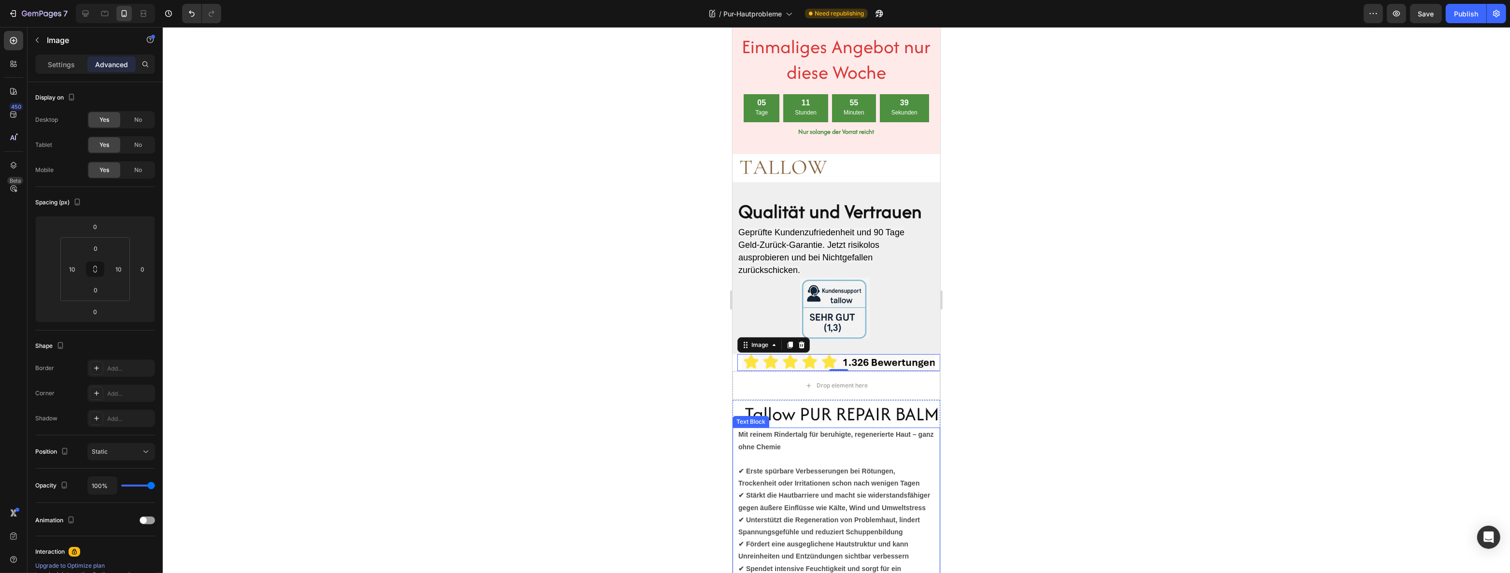
scroll to position [43, 0]
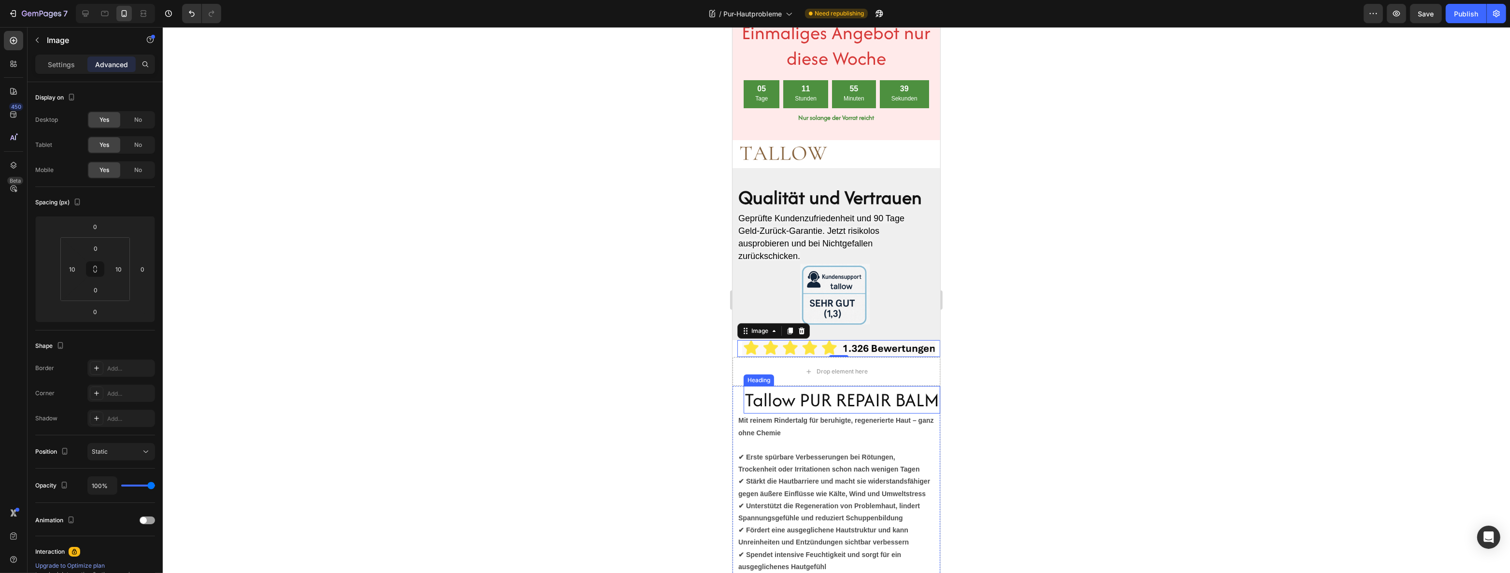
click at [754, 397] on h2 "Tallow PUR REPAIR BALM" at bounding box center [841, 400] width 197 height 28
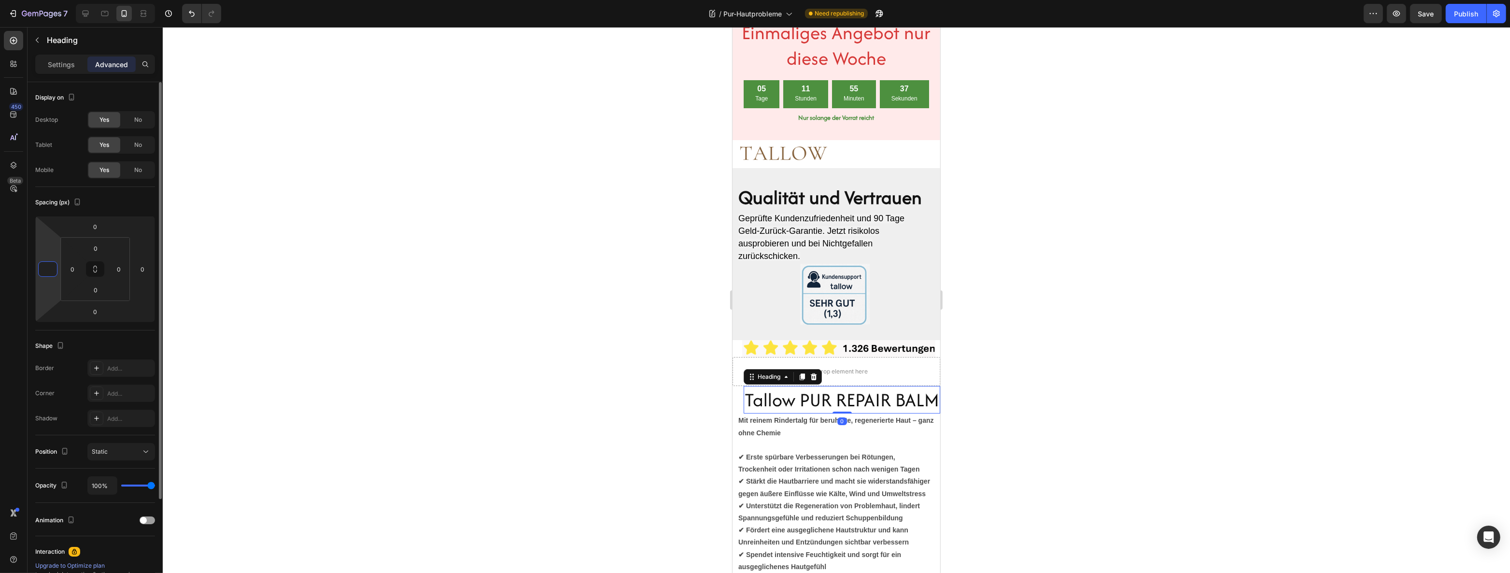
click at [50, 268] on input "number" at bounding box center [48, 269] width 14 height 14
type input "0"
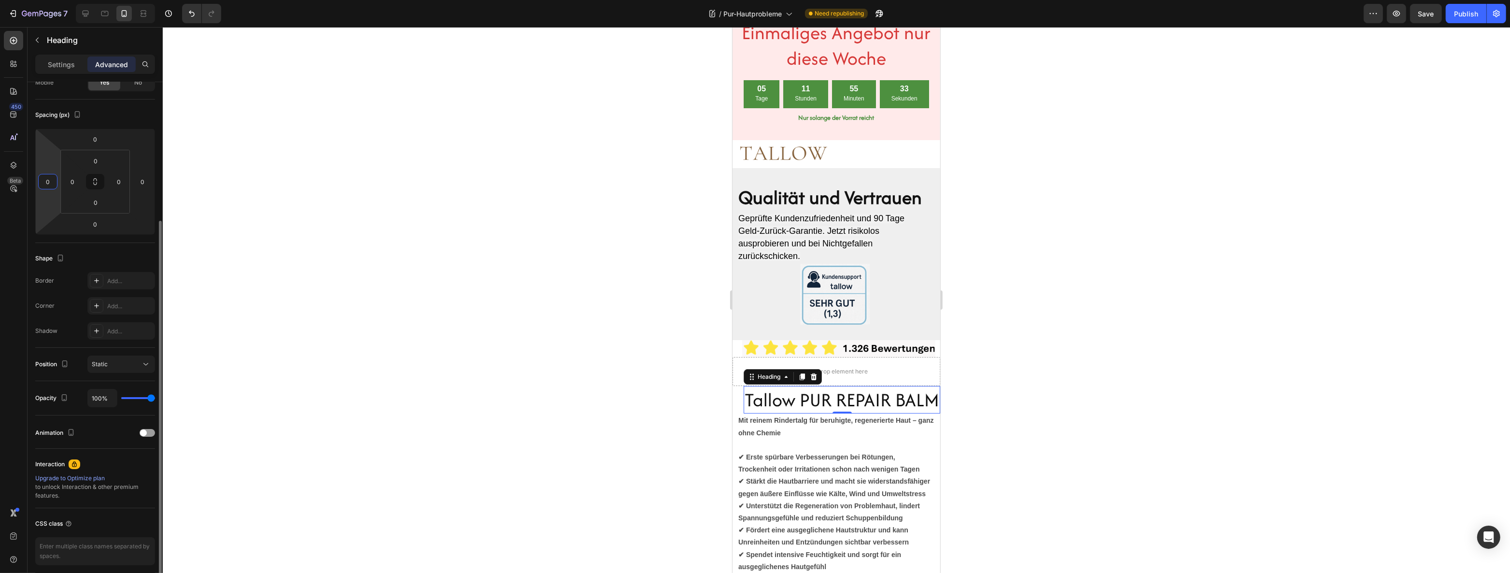
scroll to position [125, 0]
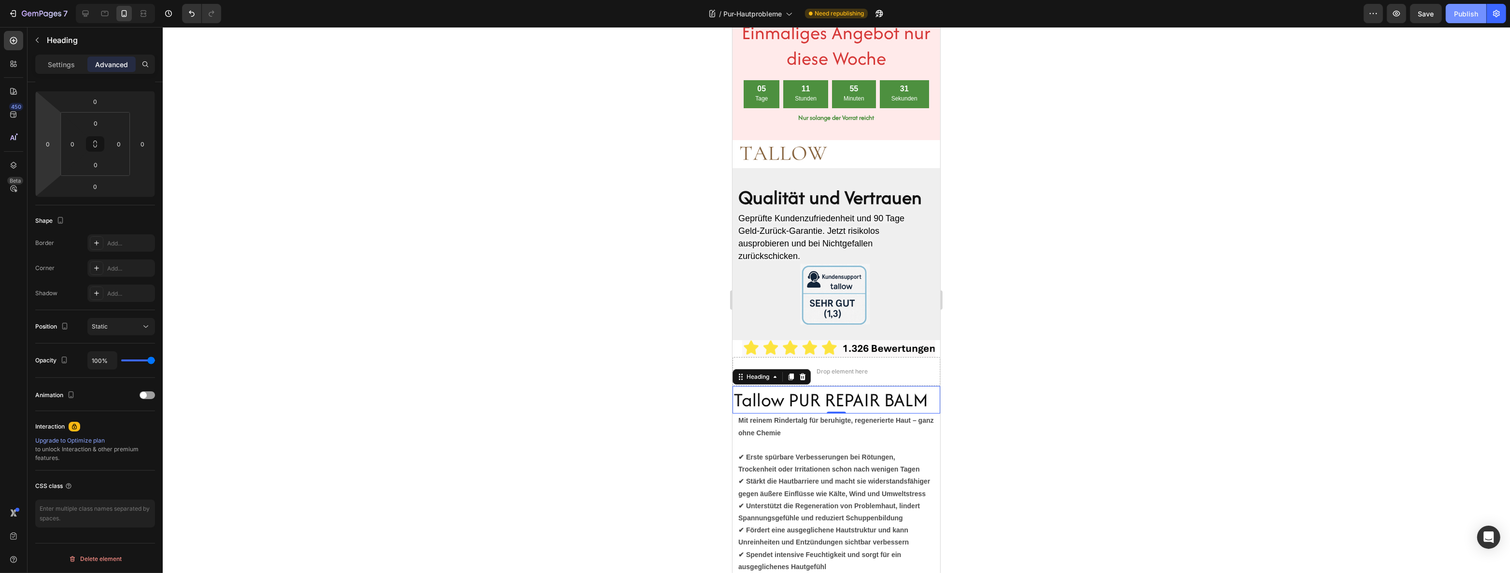
click at [754, 22] on button "Publish" at bounding box center [1466, 13] width 41 height 19
